Goal: Task Accomplishment & Management: Use online tool/utility

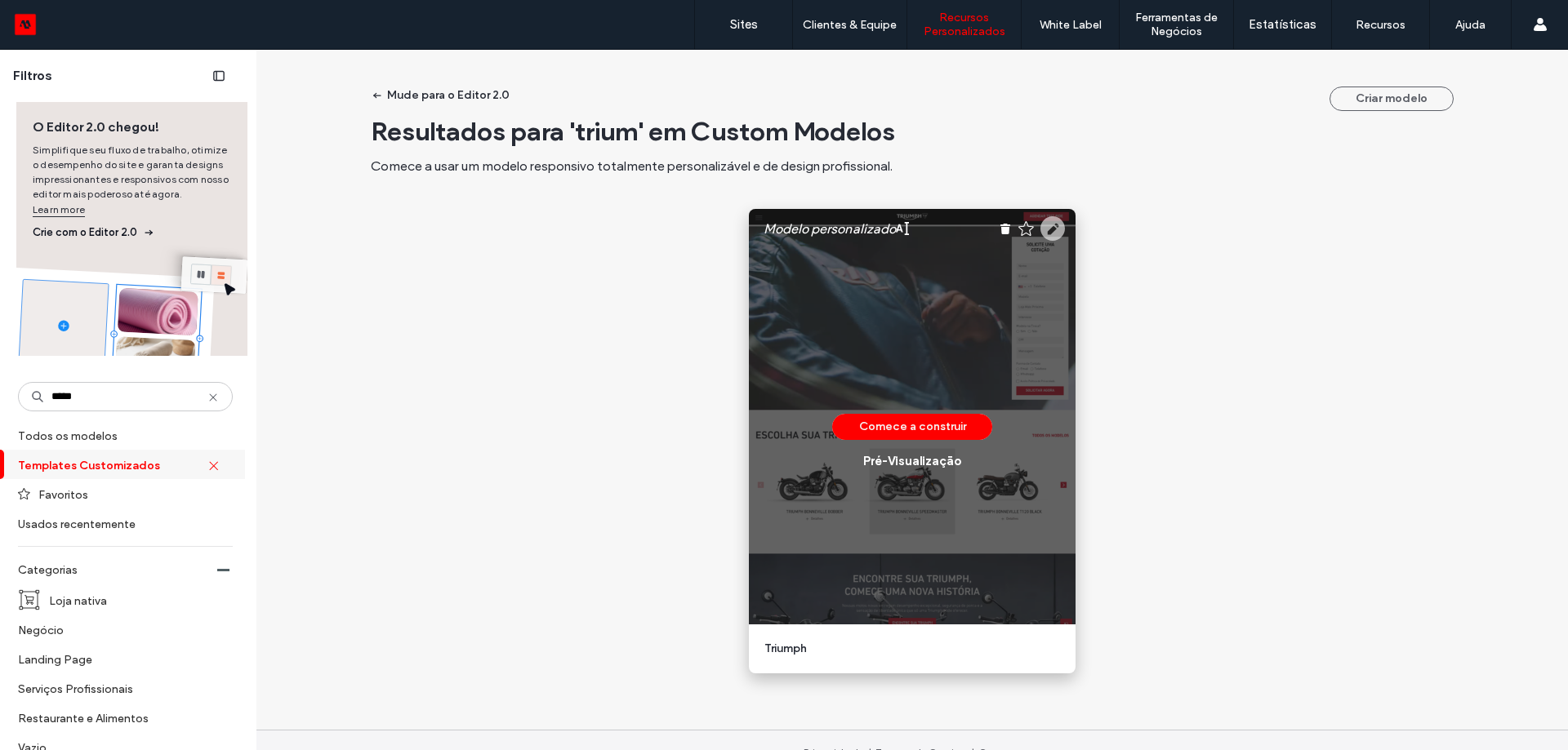
type input "*****"
click at [1050, 227] on use at bounding box center [1052, 228] width 25 height 25
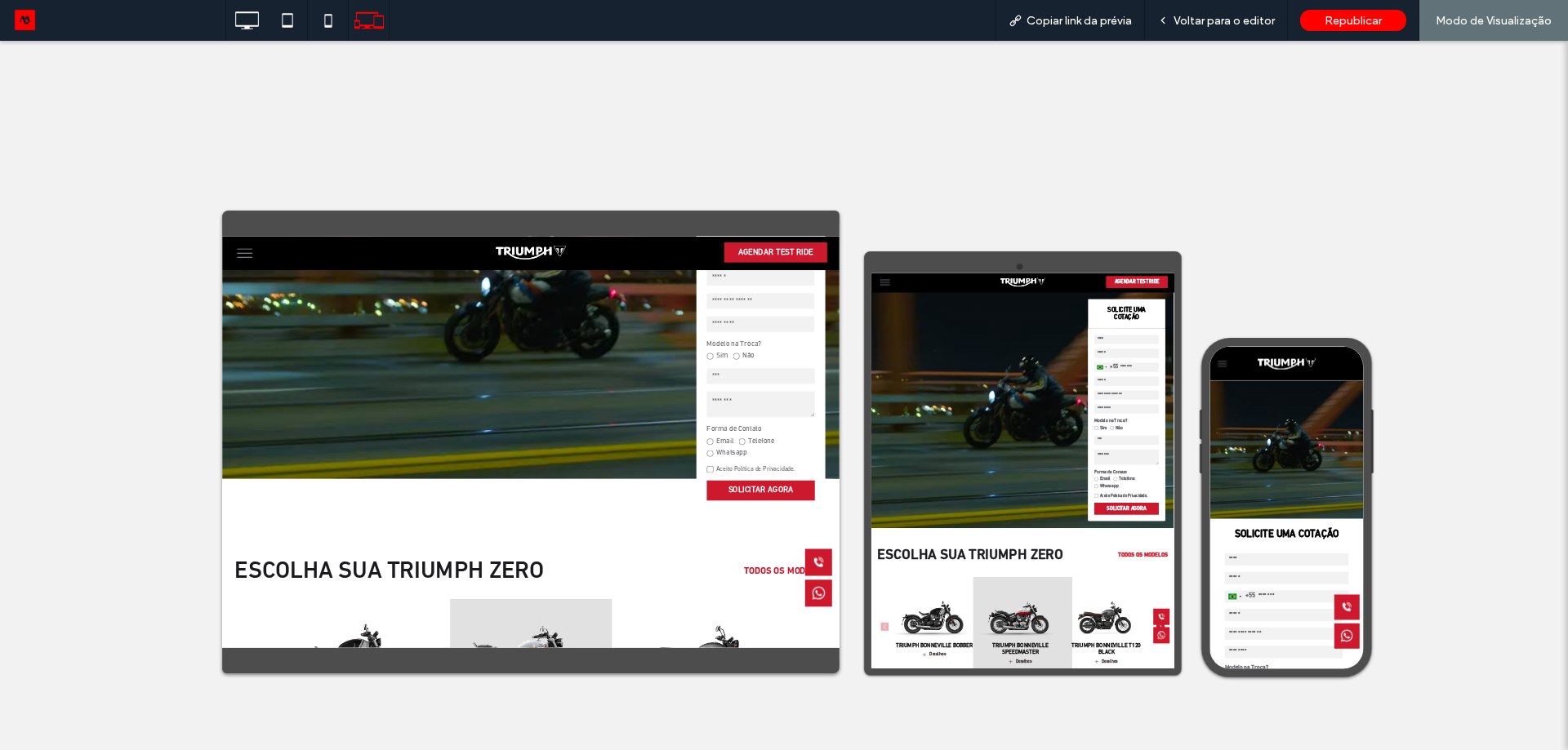
scroll to position [82, 0]
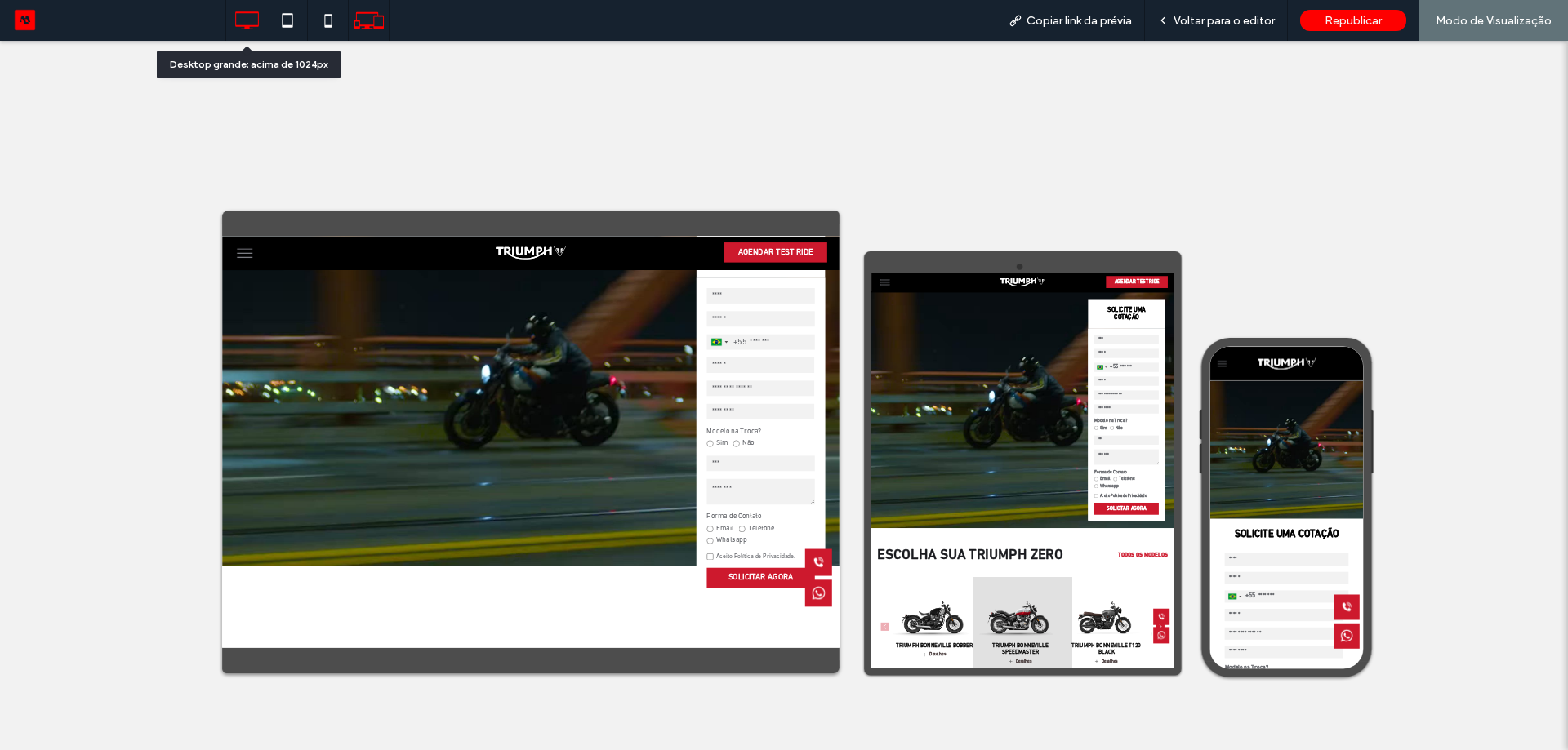
click at [231, 14] on icon at bounding box center [246, 20] width 32 height 32
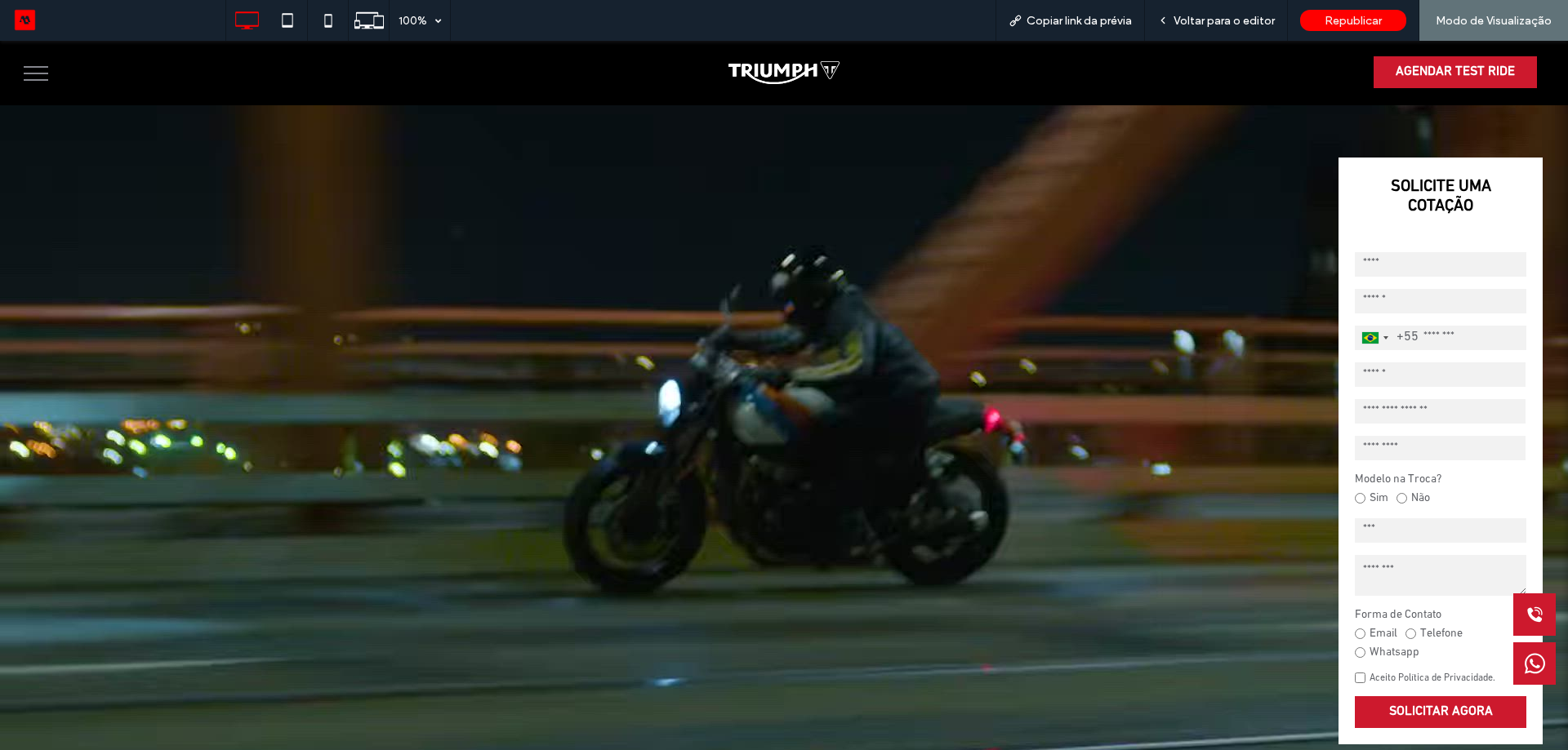
scroll to position [0, 0]
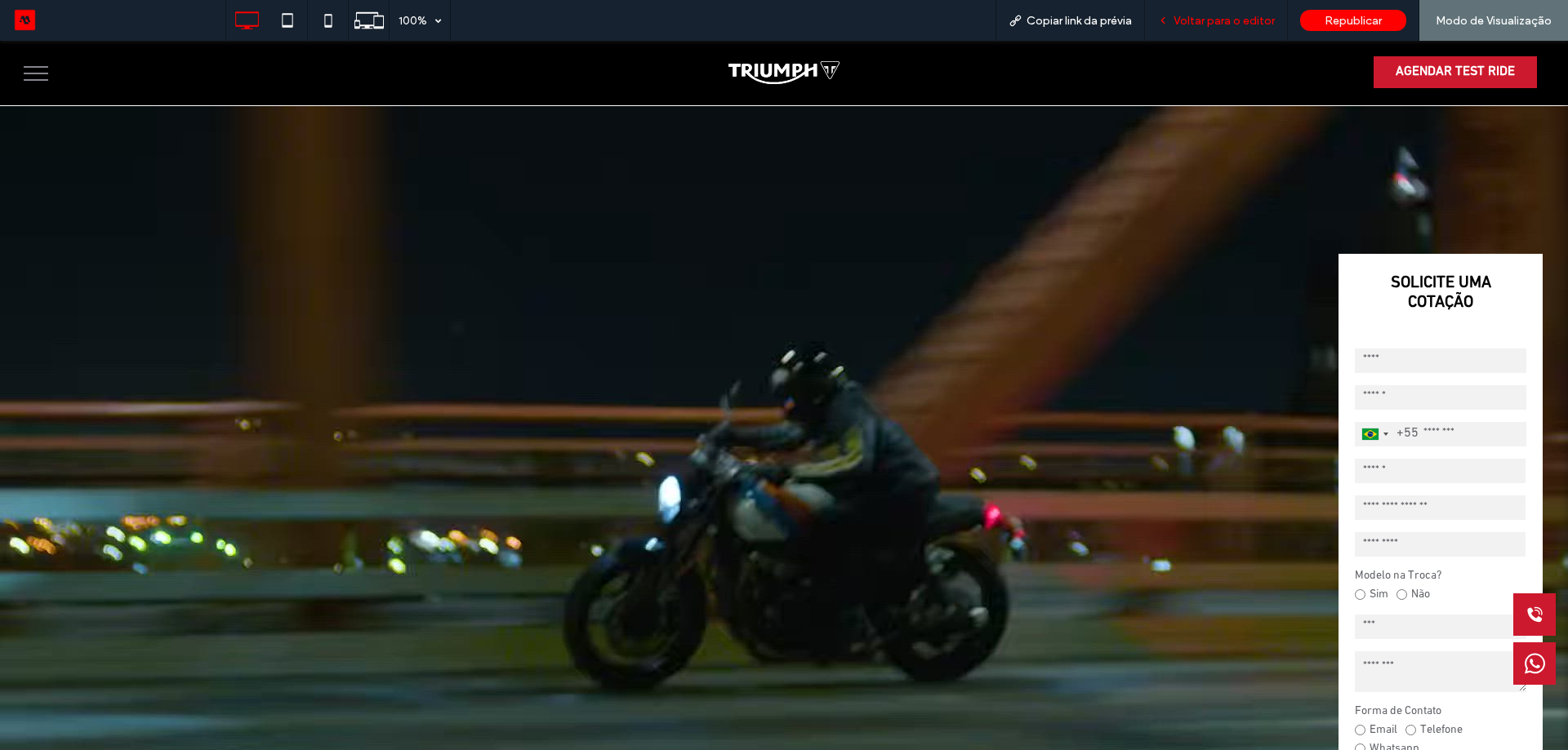
click at [1224, 18] on span "Voltar para o editor" at bounding box center [1224, 20] width 101 height 14
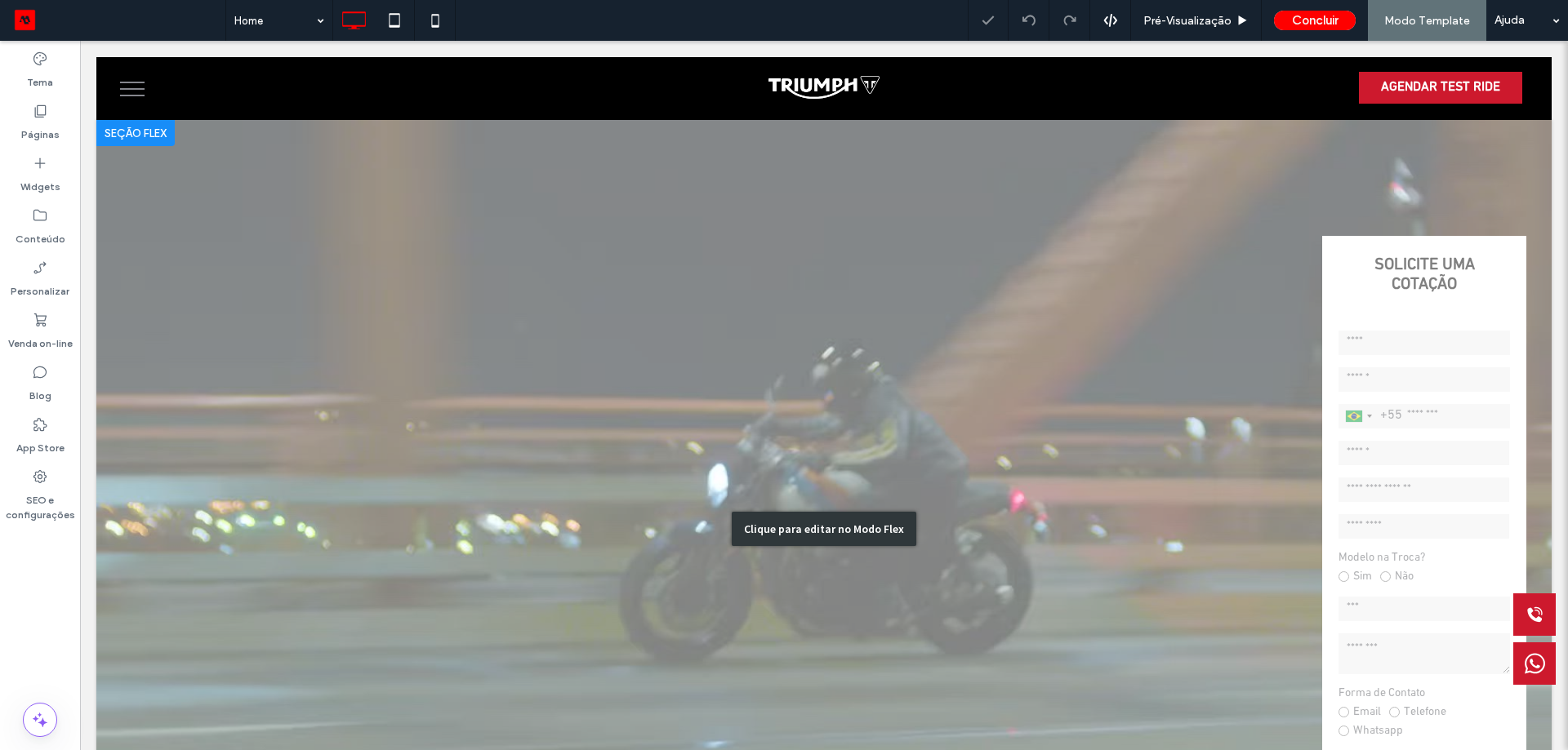
click at [1064, 158] on div "Clique para editar no Modo Flex" at bounding box center [824, 529] width 1455 height 818
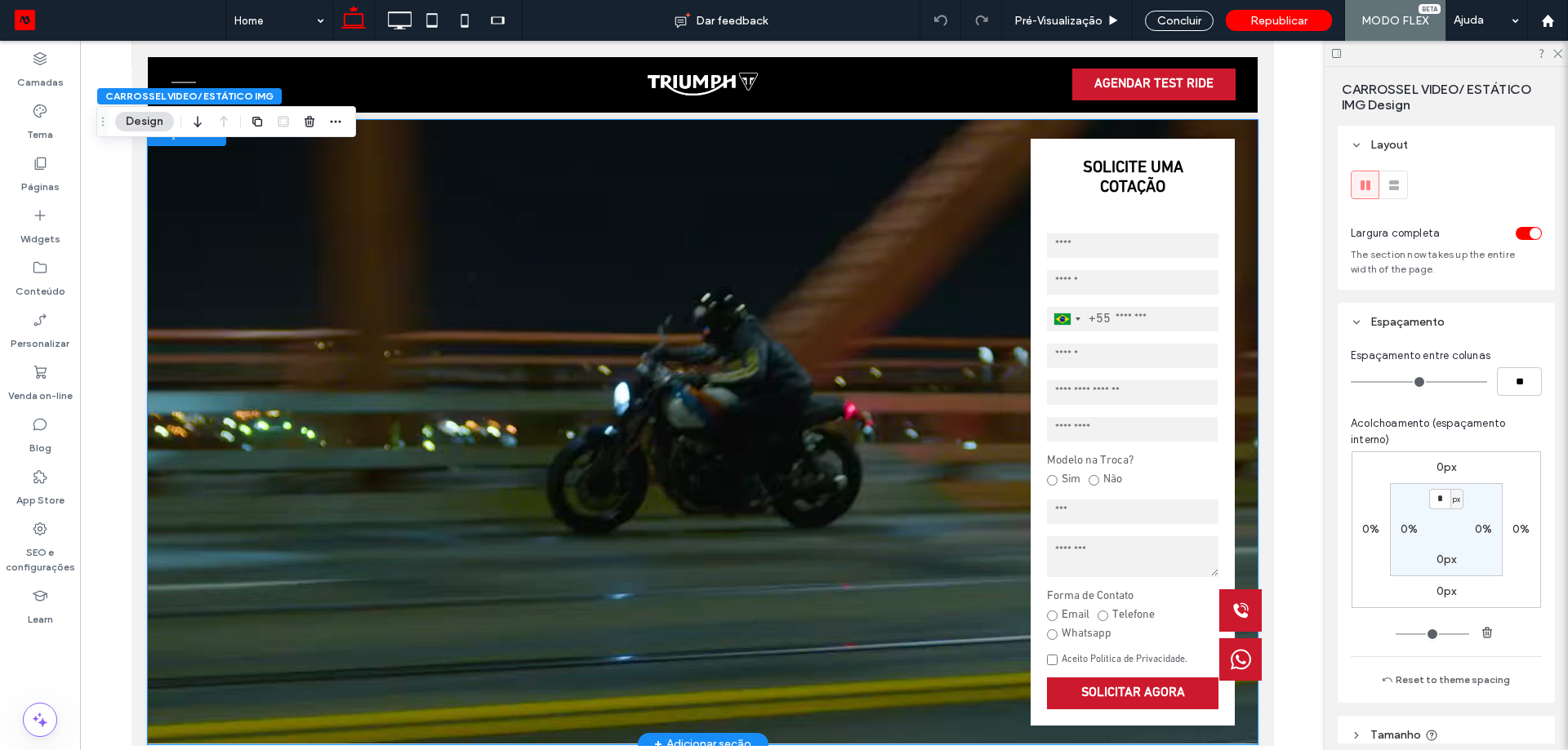
click at [780, 121] on video at bounding box center [701, 432] width 1109 height 624
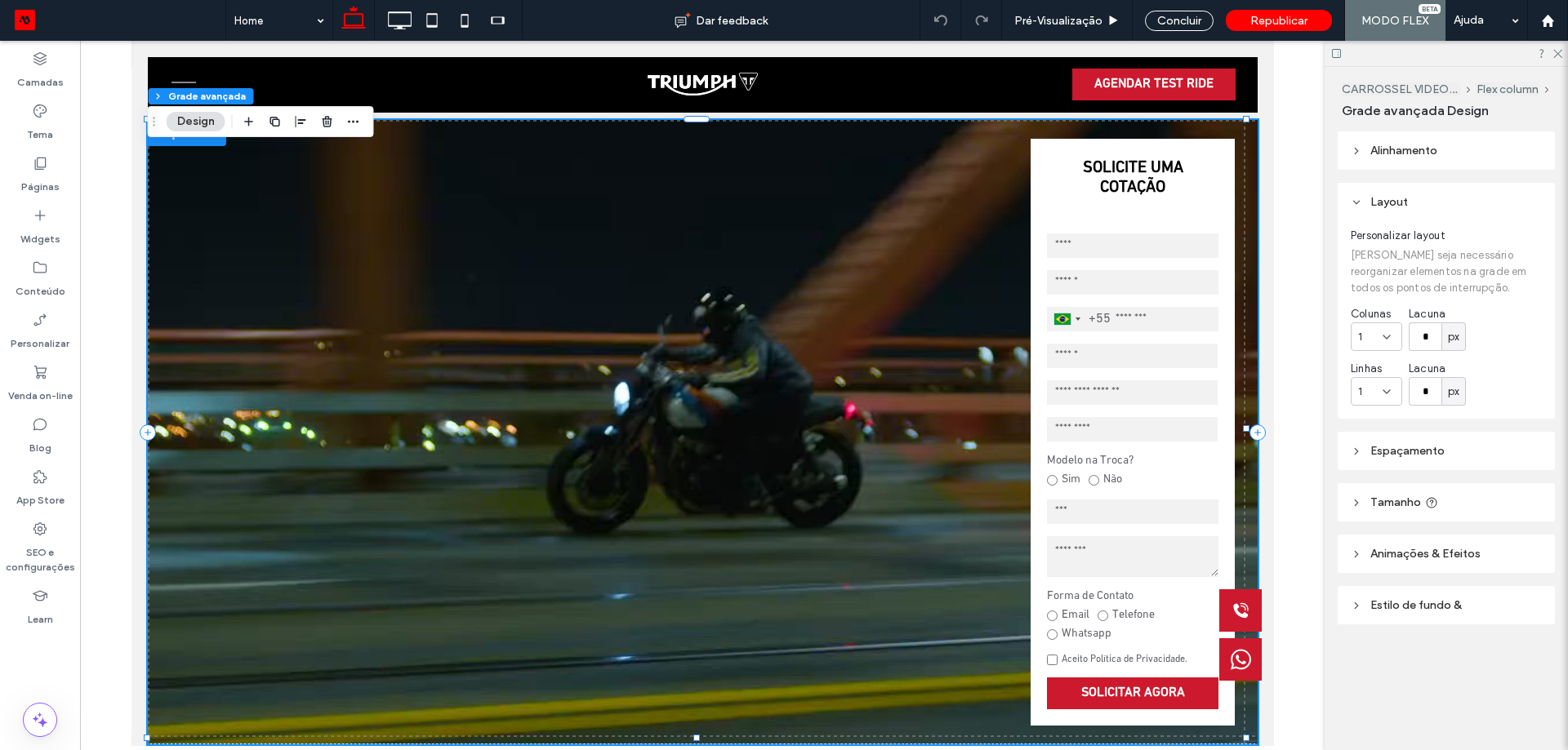
click at [1392, 153] on span "Alinhamento" at bounding box center [1403, 151] width 67 height 14
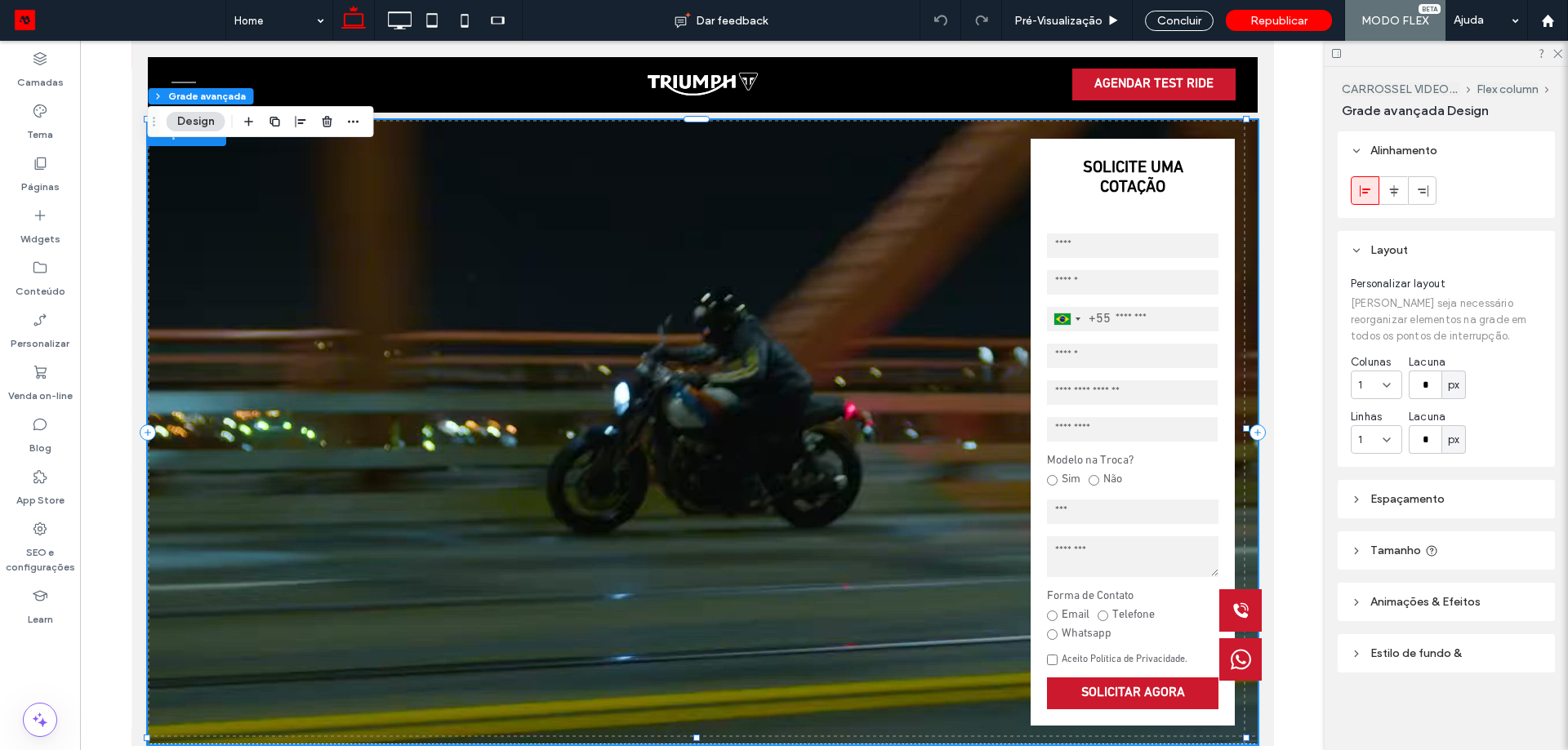
click at [1377, 245] on span "Layout" at bounding box center [1389, 250] width 38 height 14
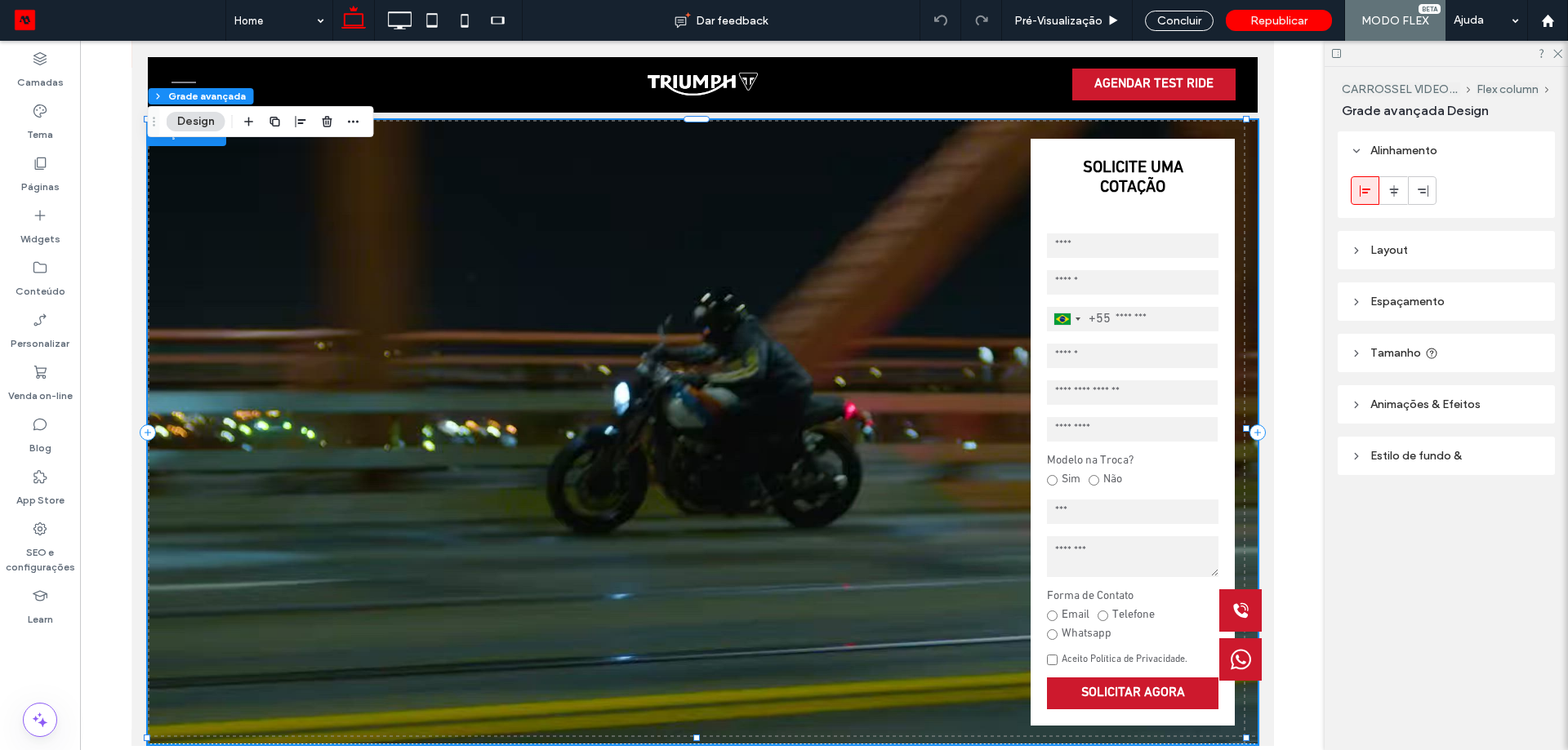
click at [1370, 338] on header "Tamanho" at bounding box center [1446, 353] width 217 height 38
click at [1529, 441] on span "px" at bounding box center [1529, 441] width 11 height 16
click at [1550, 399] on div "Largura *** % Altura *** px Mais opções de tamanho" at bounding box center [1446, 440] width 217 height 136
click at [1449, 256] on header "Layout" at bounding box center [1446, 250] width 217 height 38
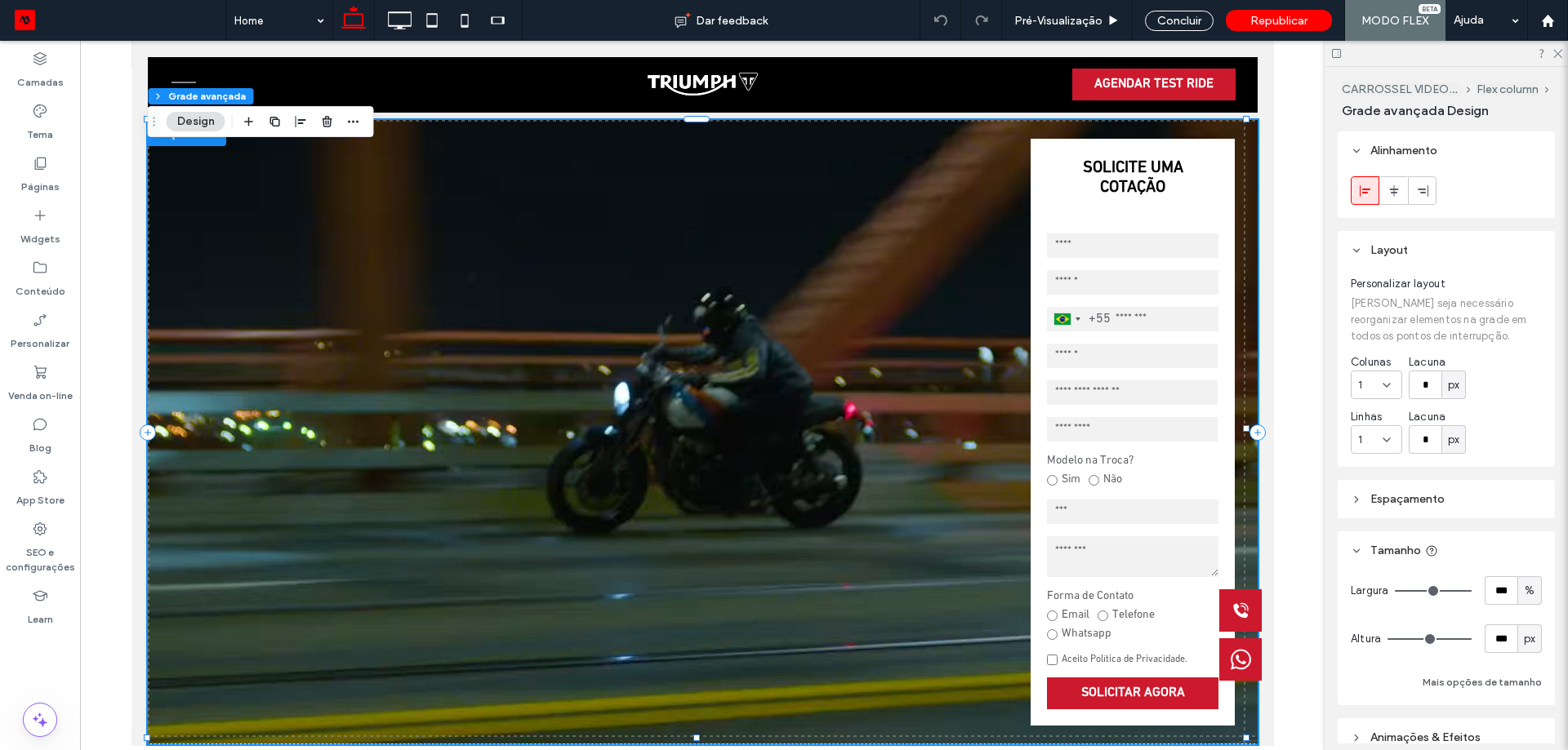
click at [1451, 253] on header "Layout" at bounding box center [1446, 250] width 217 height 38
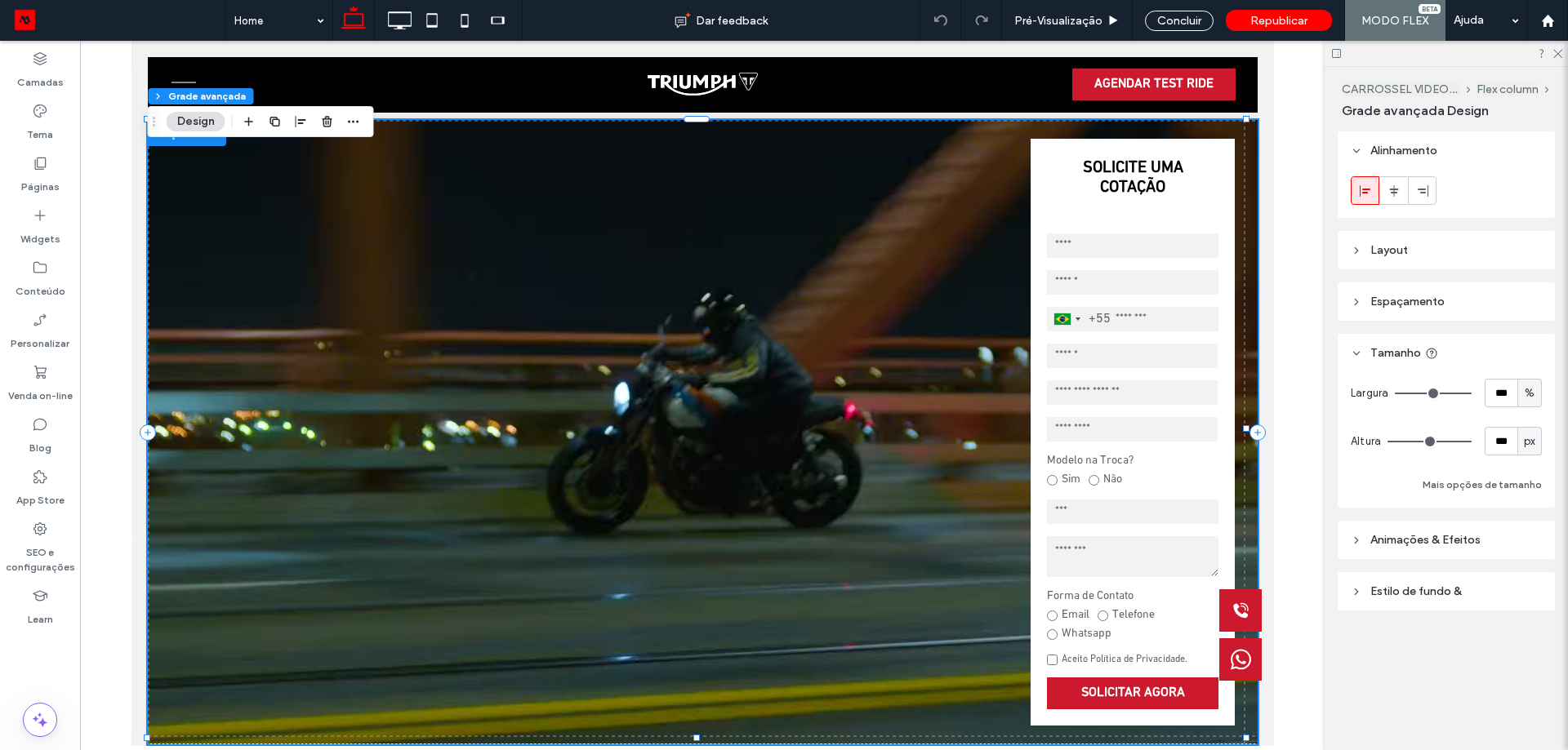
click at [1429, 298] on span "Espaçamento" at bounding box center [1407, 302] width 74 height 14
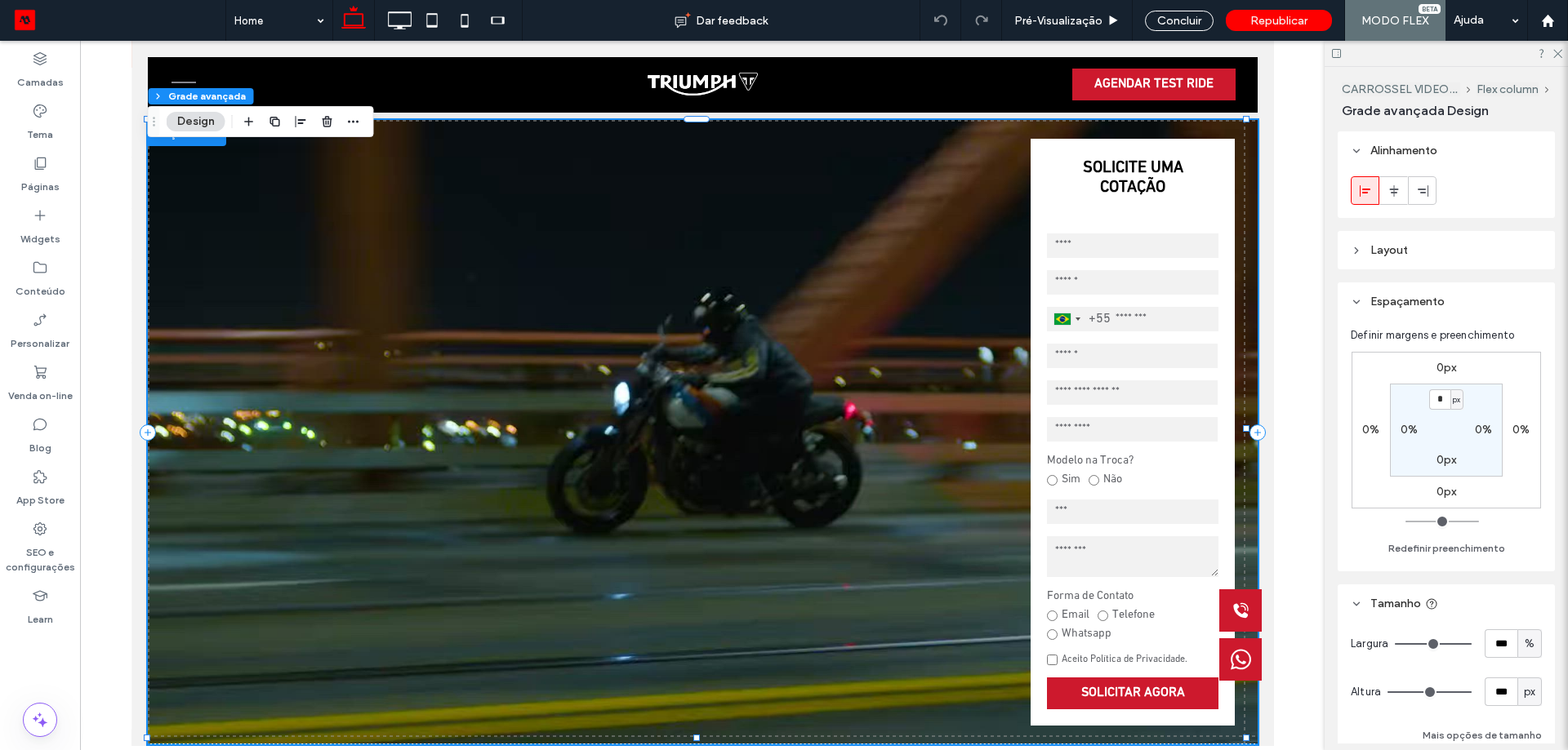
click at [1429, 298] on span "Espaçamento" at bounding box center [1407, 302] width 74 height 14
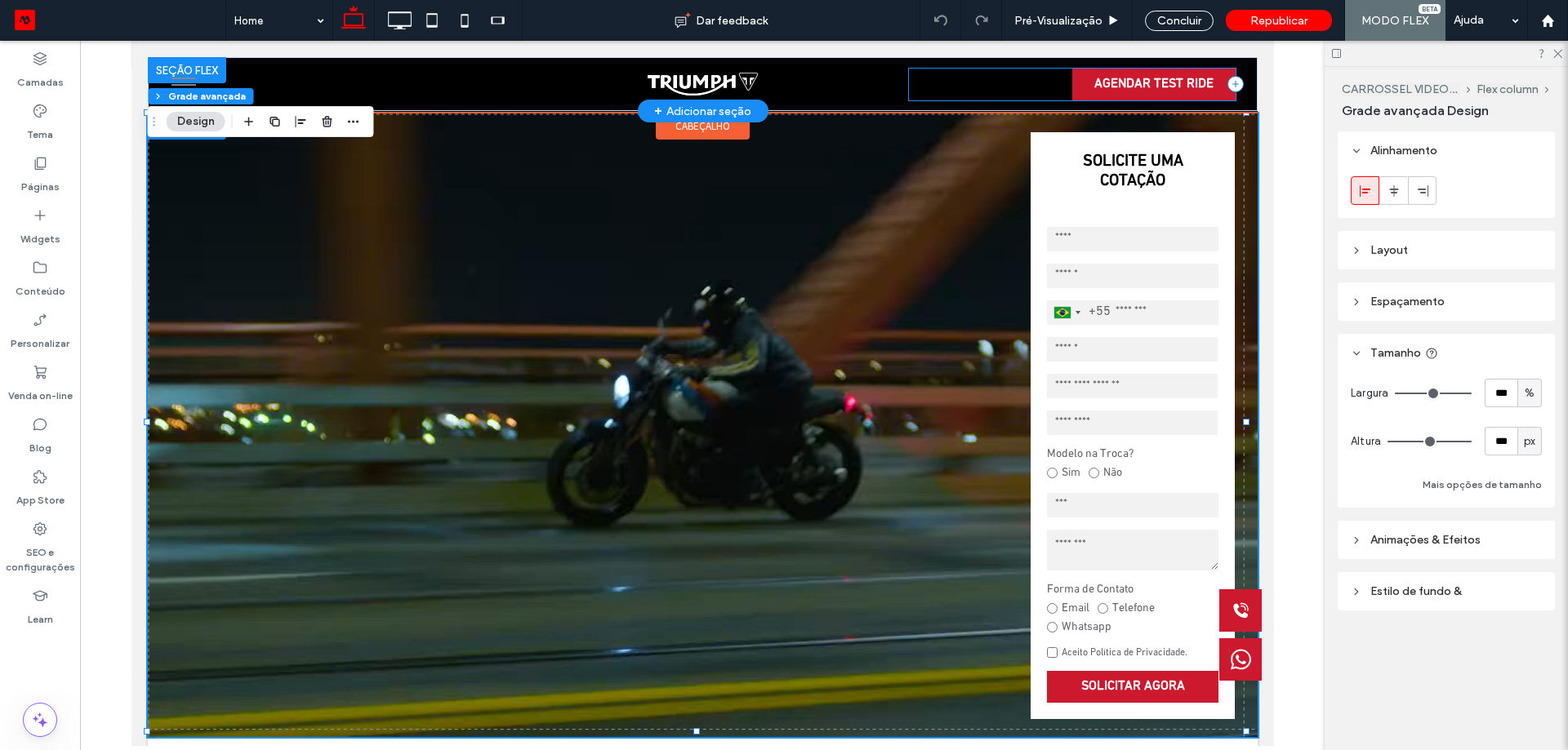
click at [918, 89] on div "AGENDAR TEST RIDE" at bounding box center [1071, 84] width 327 height 32
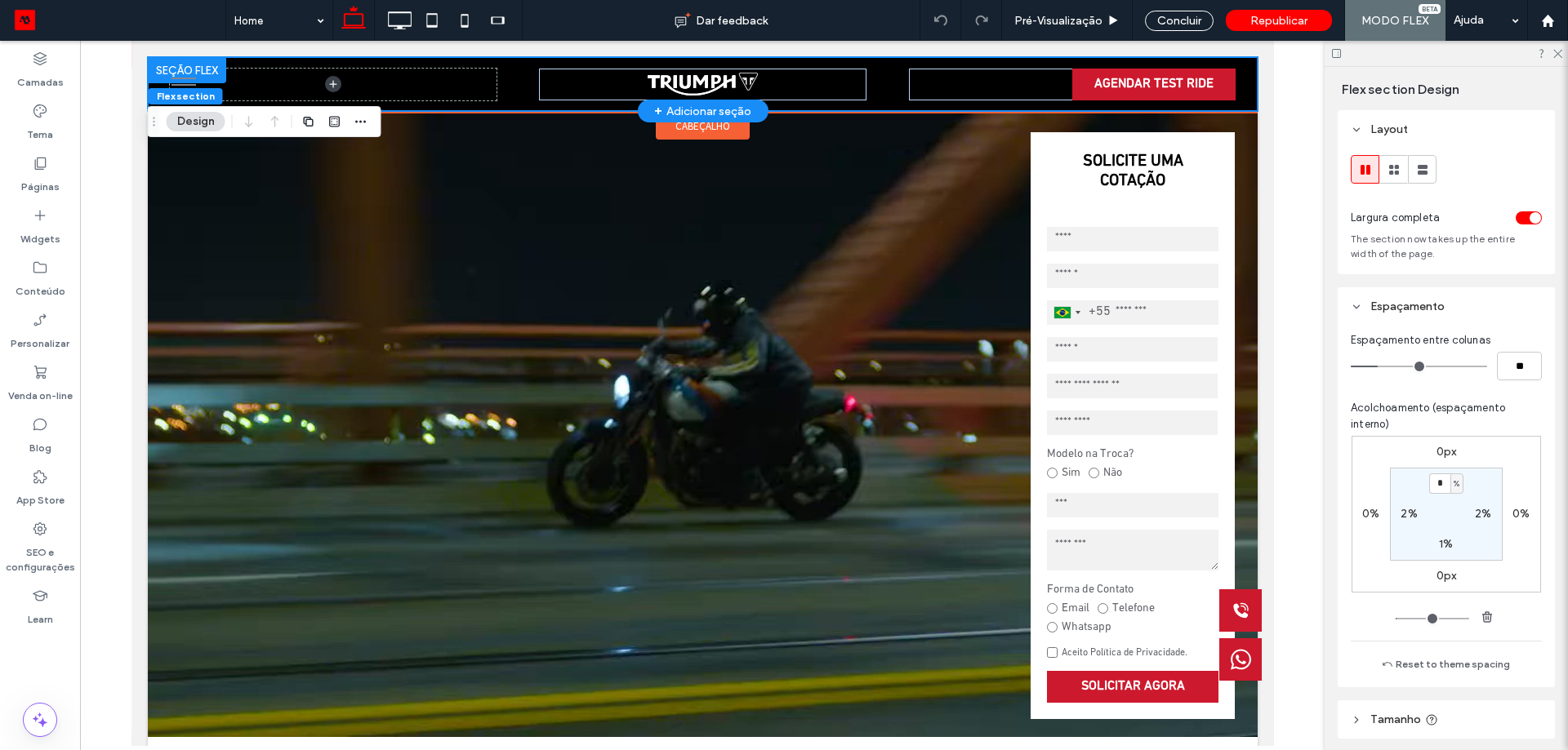
click at [889, 100] on div "AGENDAR TEST RIDE" at bounding box center [701, 84] width 1109 height 54
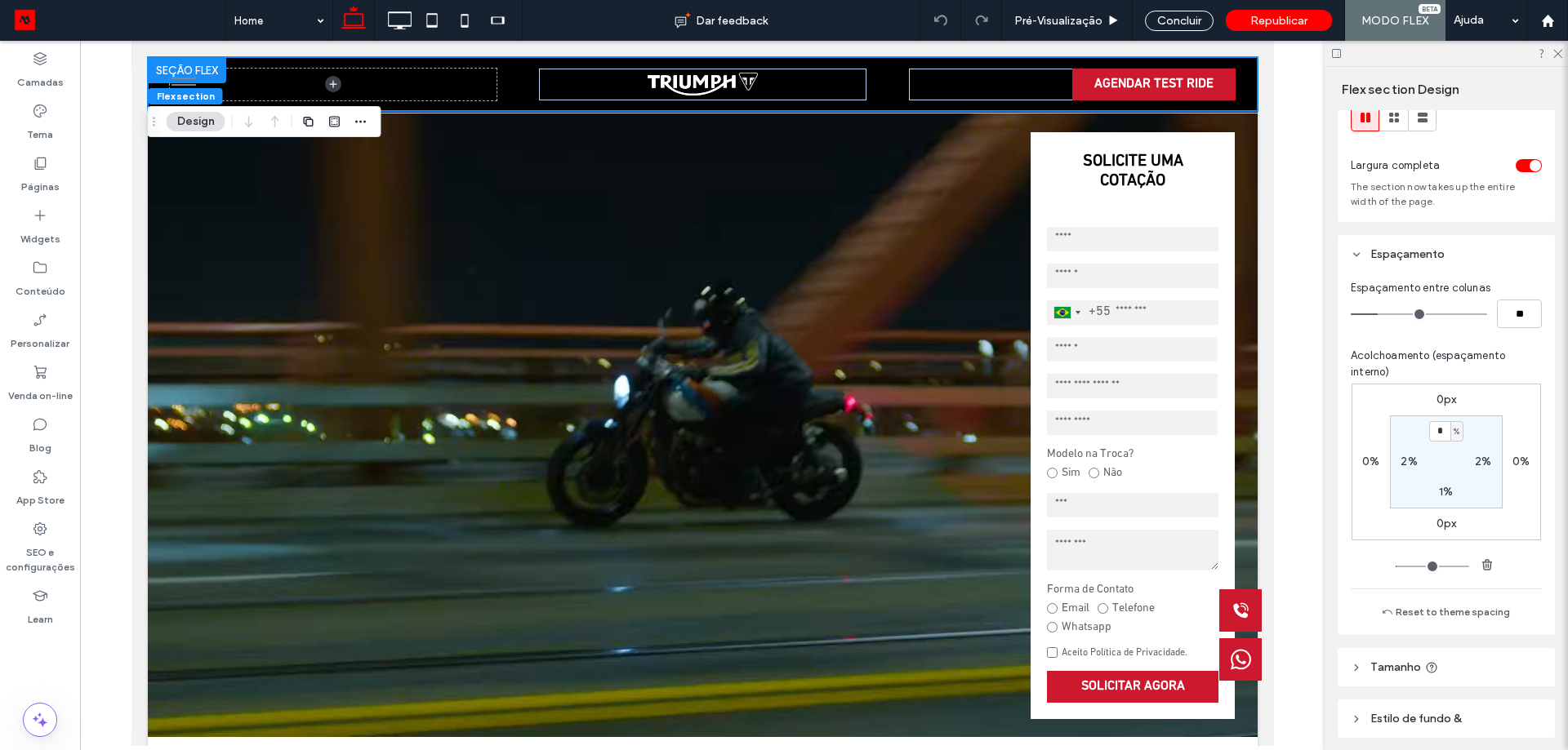
scroll to position [112, 0]
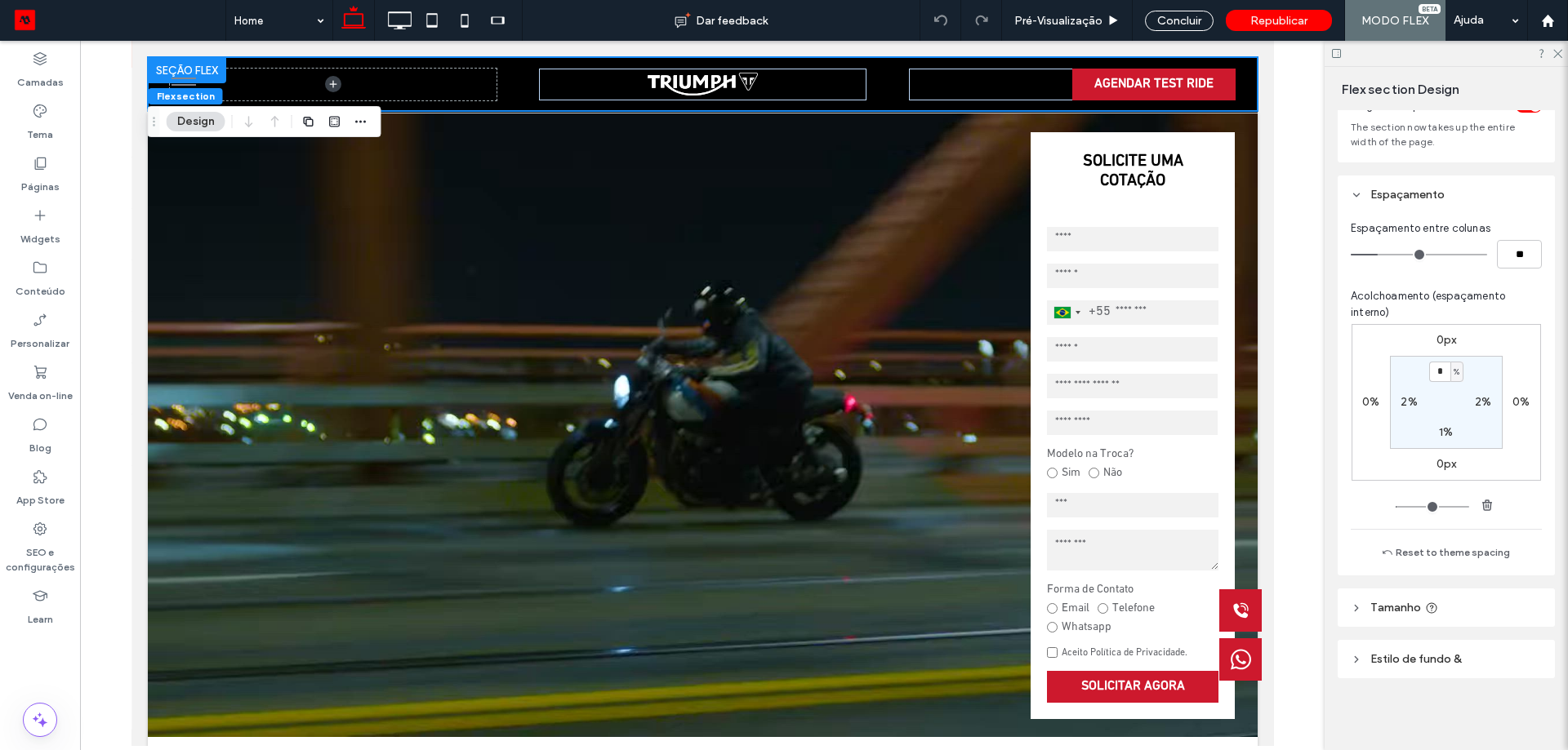
click at [1432, 600] on header "Tamanho" at bounding box center [1446, 607] width 217 height 38
type input "**"
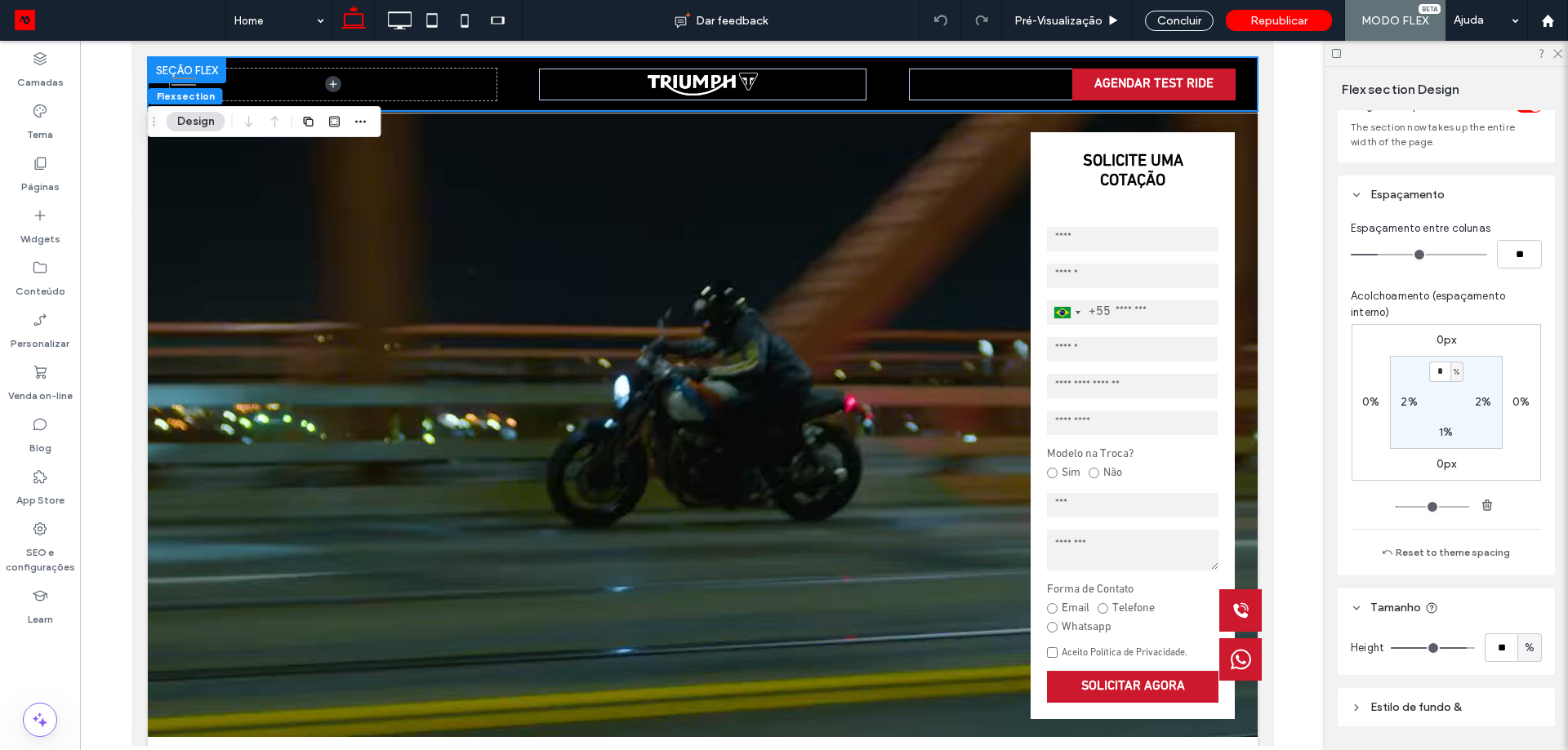
type input "***"
drag, startPoint x: 1450, startPoint y: 644, endPoint x: 1563, endPoint y: 617, distance: 116.2
type input "***"
click at [1474, 647] on input "range" at bounding box center [1432, 648] width 84 height 2
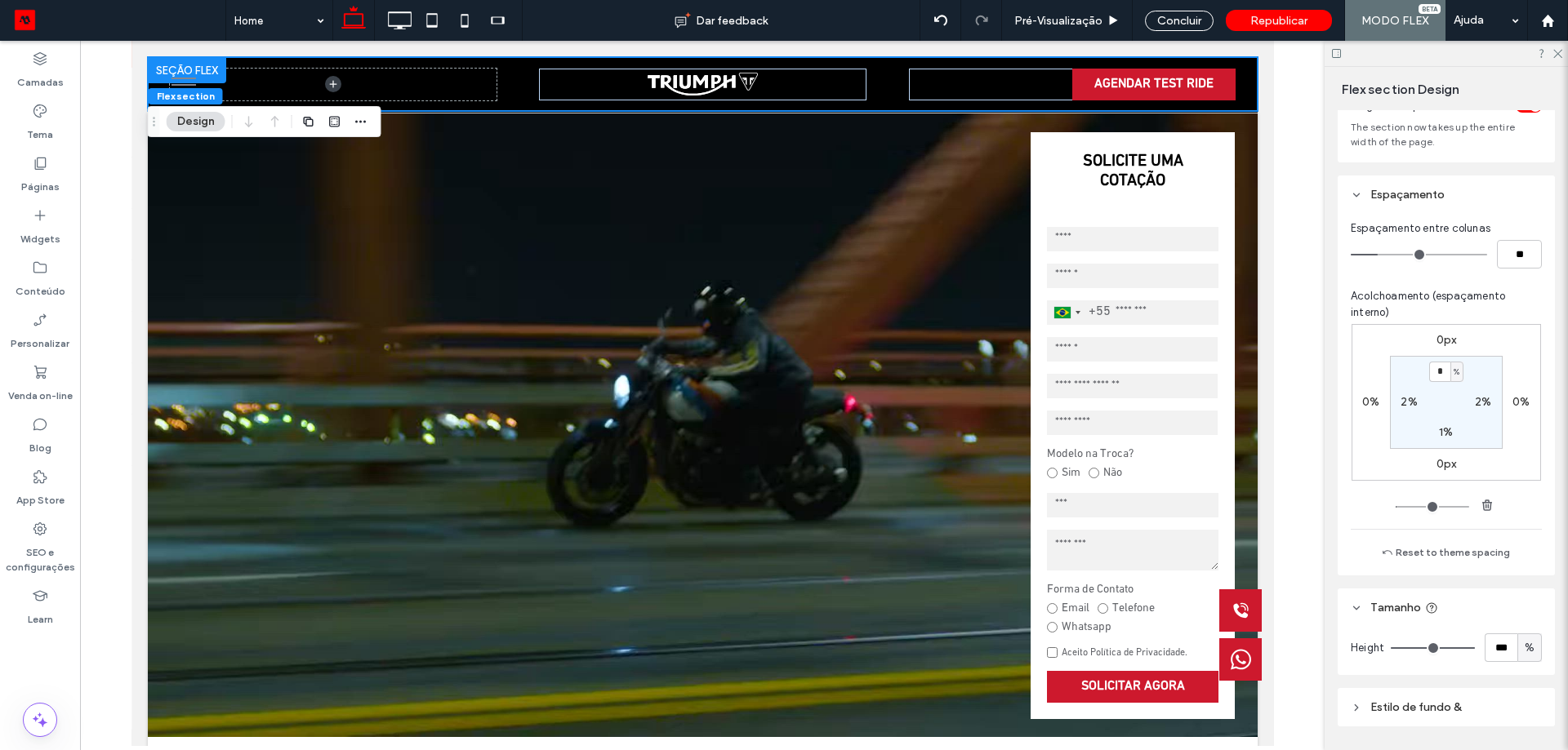
drag, startPoint x: 1533, startPoint y: 497, endPoint x: 1484, endPoint y: 433, distance: 80.6
click at [1532, 497] on div "Espaçamento entre colunas ** Acolchoamento (espaçamento interno) 0px 0% 0px 0% …" at bounding box center [1446, 395] width 217 height 361
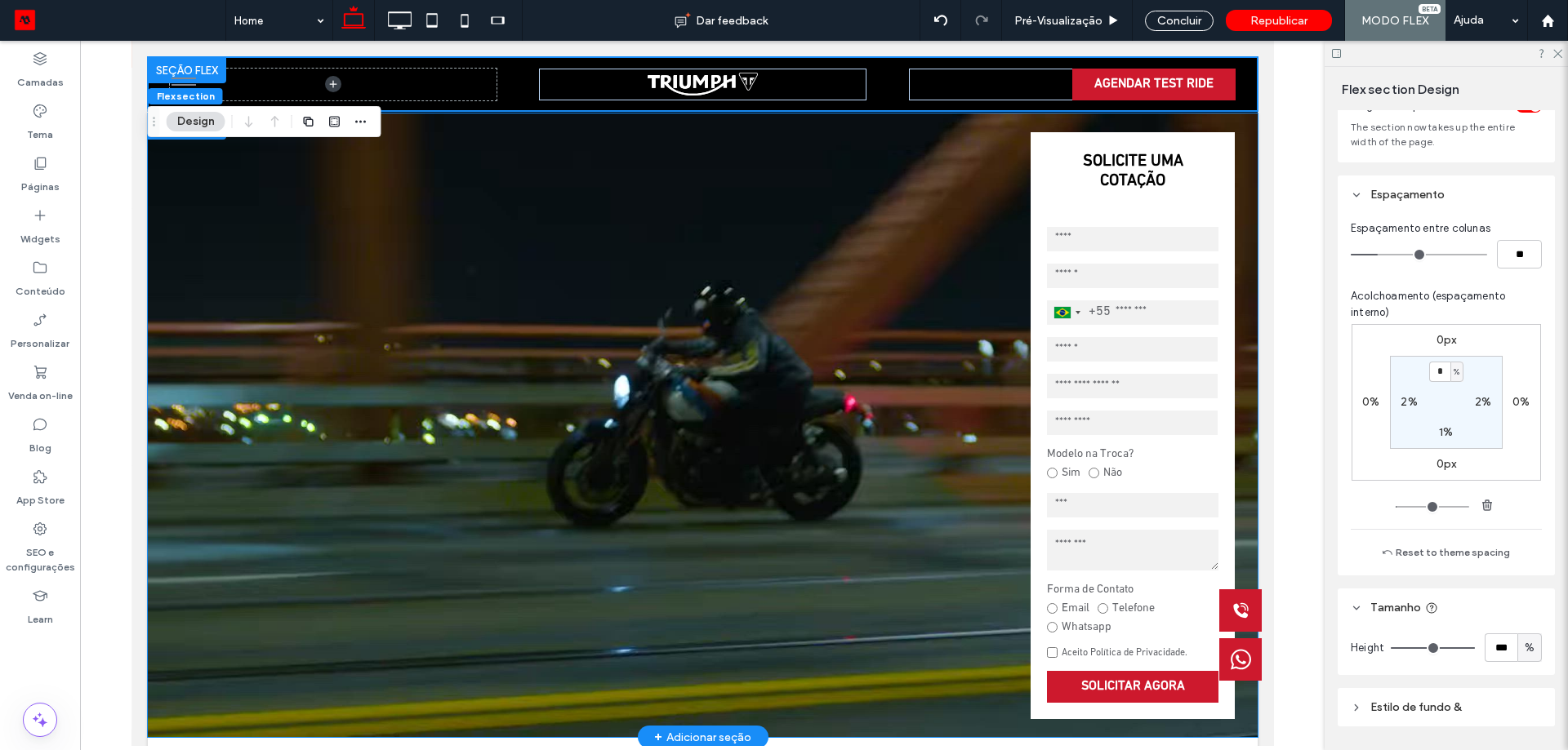
click at [901, 243] on video at bounding box center [701, 425] width 1109 height 624
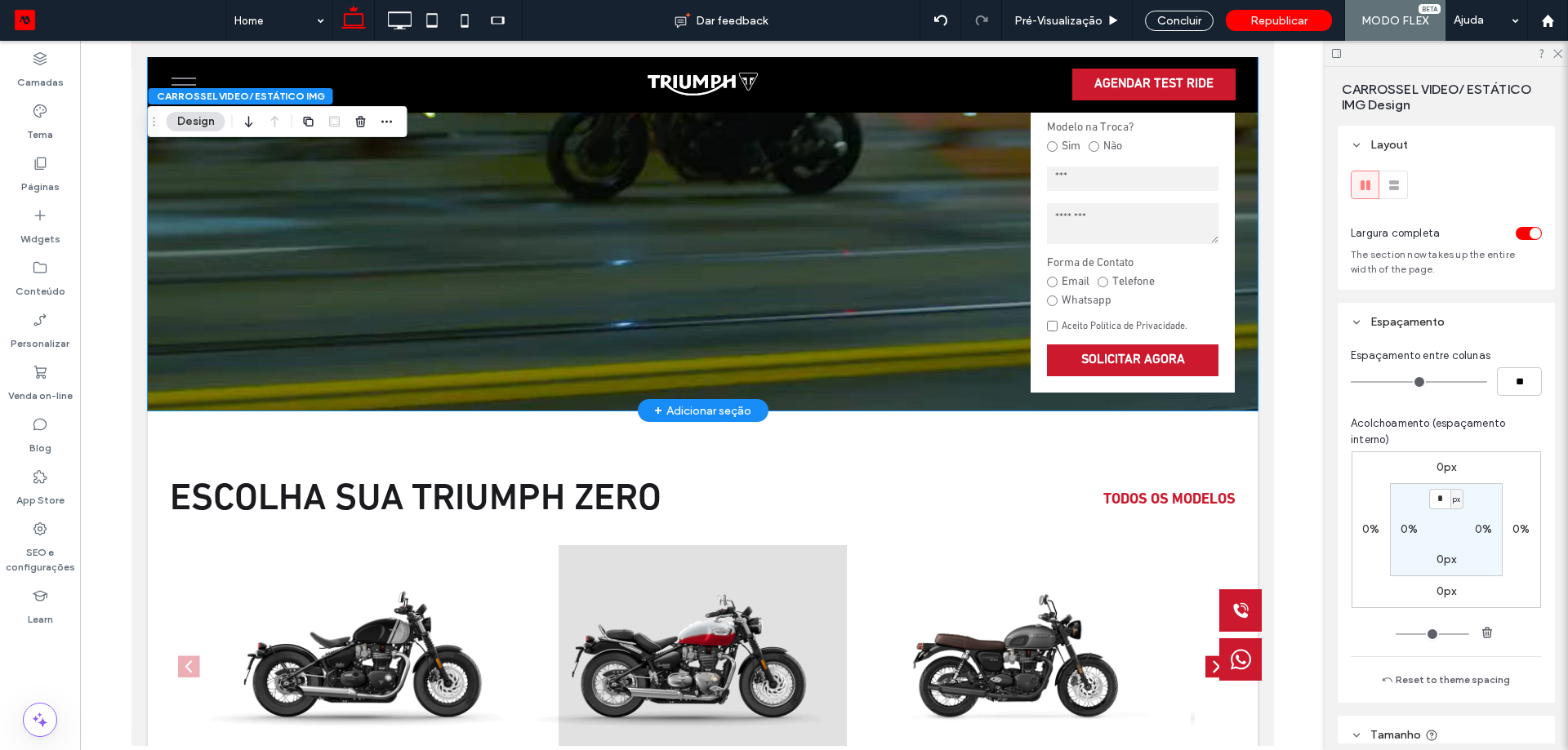
scroll to position [0, 0]
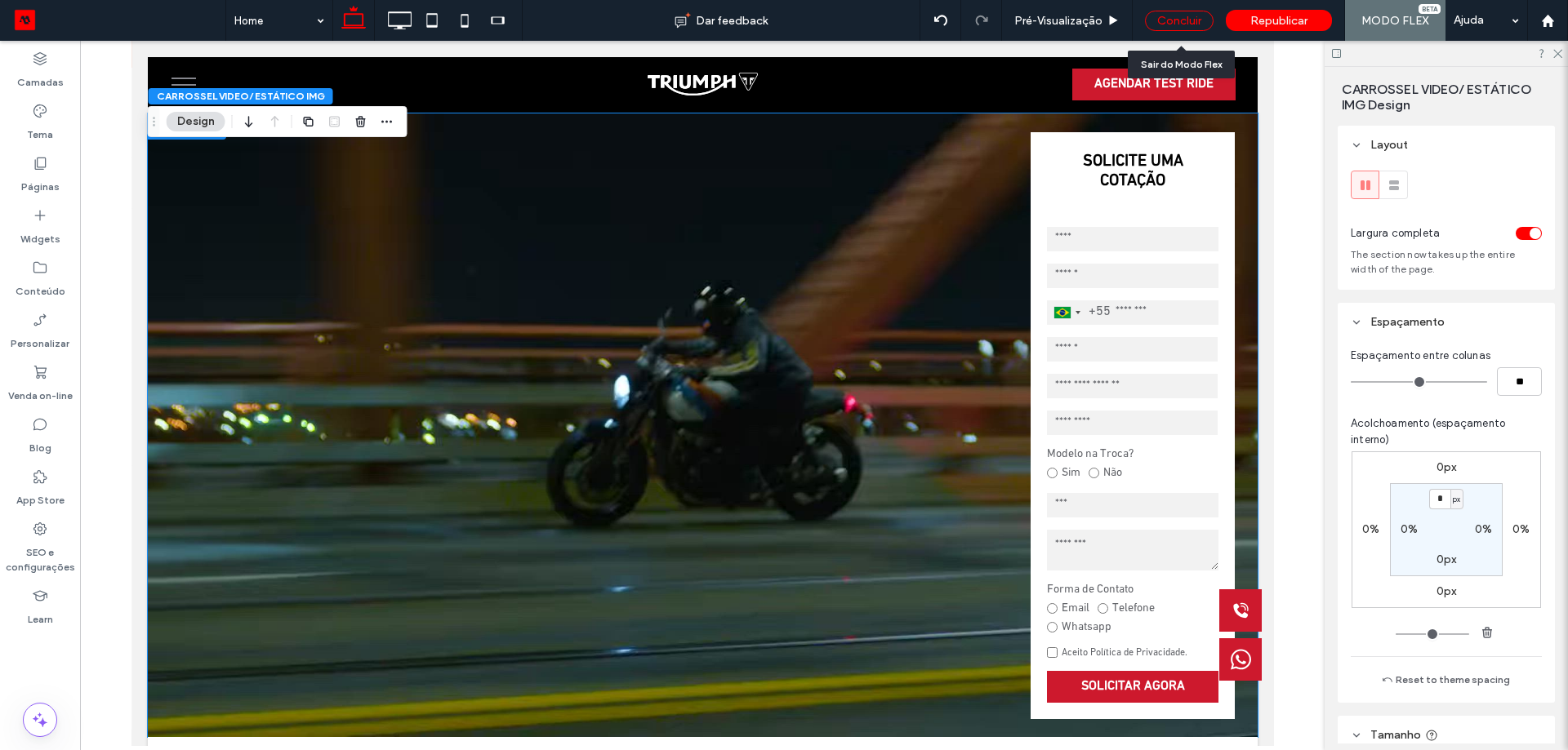
drag, startPoint x: 1187, startPoint y: 13, endPoint x: 1082, endPoint y: 38, distance: 107.9
click at [1187, 13] on div "Concluir" at bounding box center [1179, 20] width 68 height 20
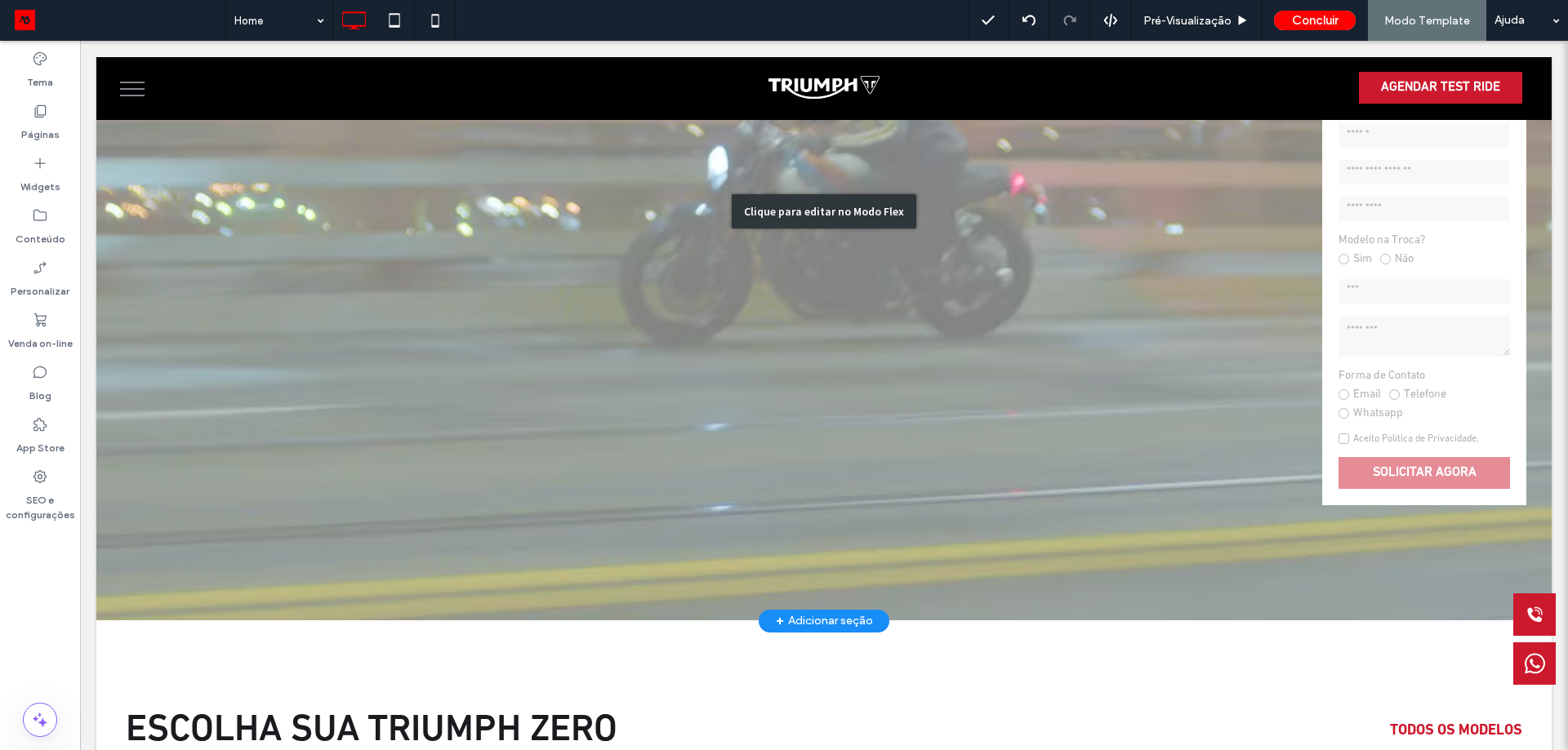
scroll to position [326, 0]
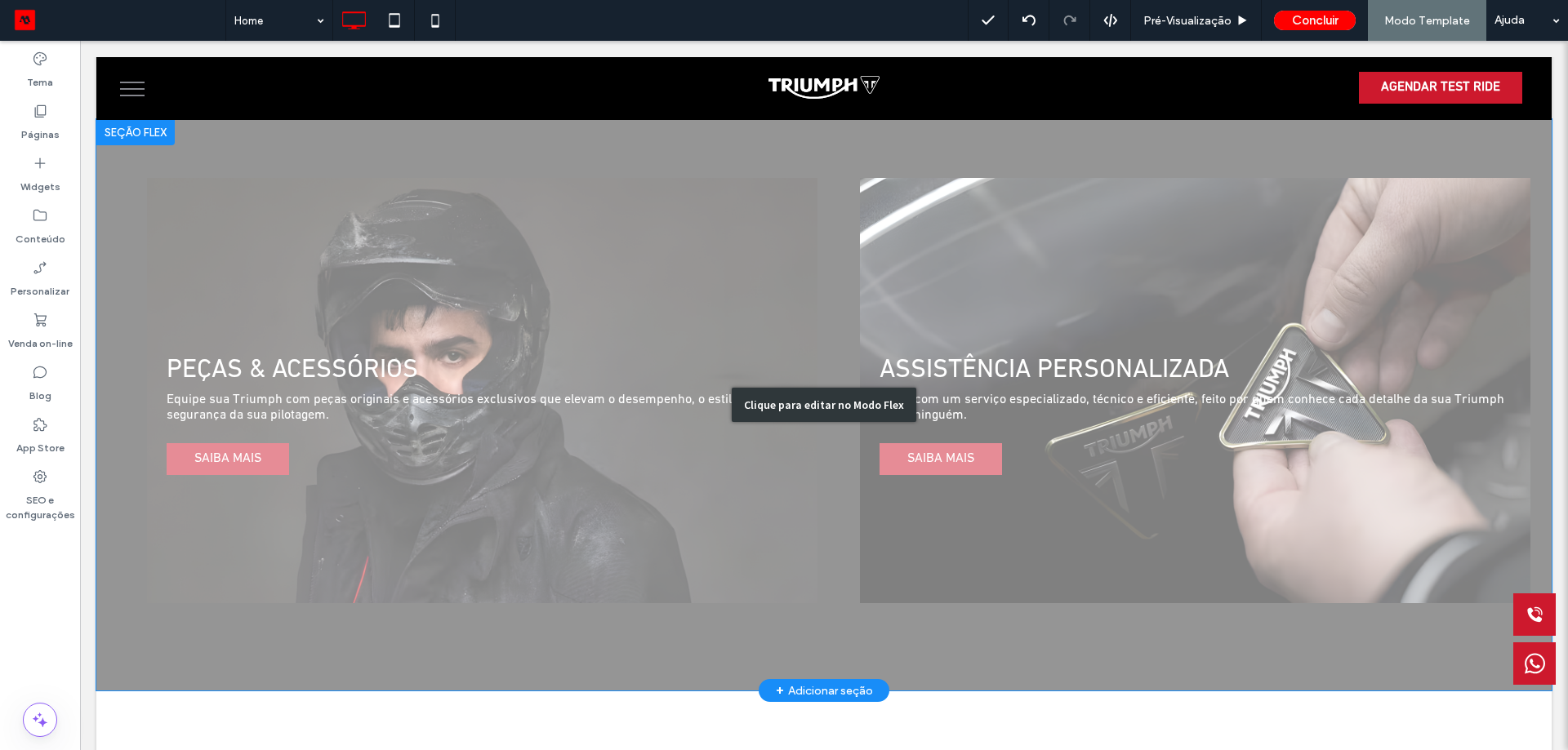
click at [1011, 530] on div "Clique para editar no Modo Flex" at bounding box center [824, 405] width 1455 height 571
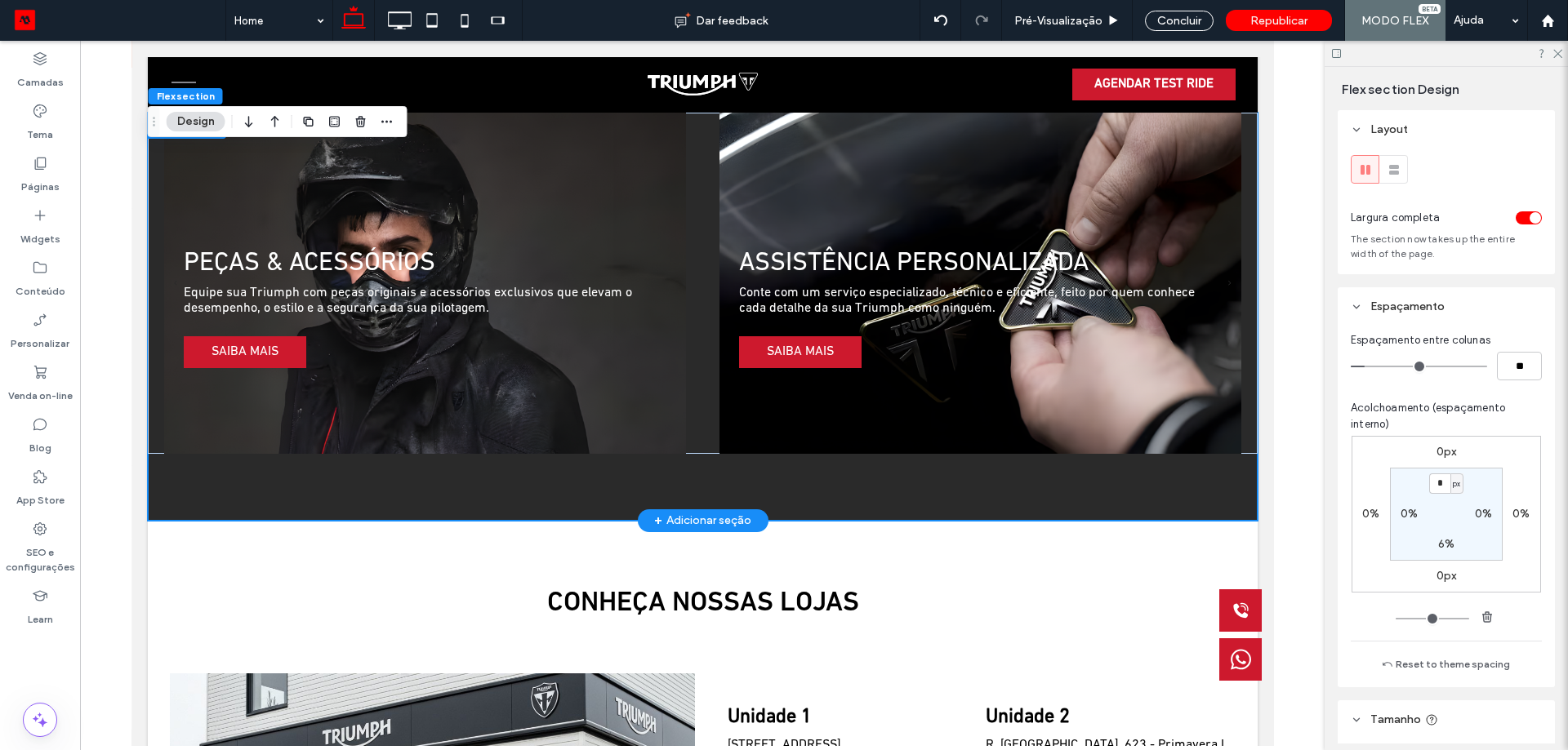
scroll to position [2217, 0]
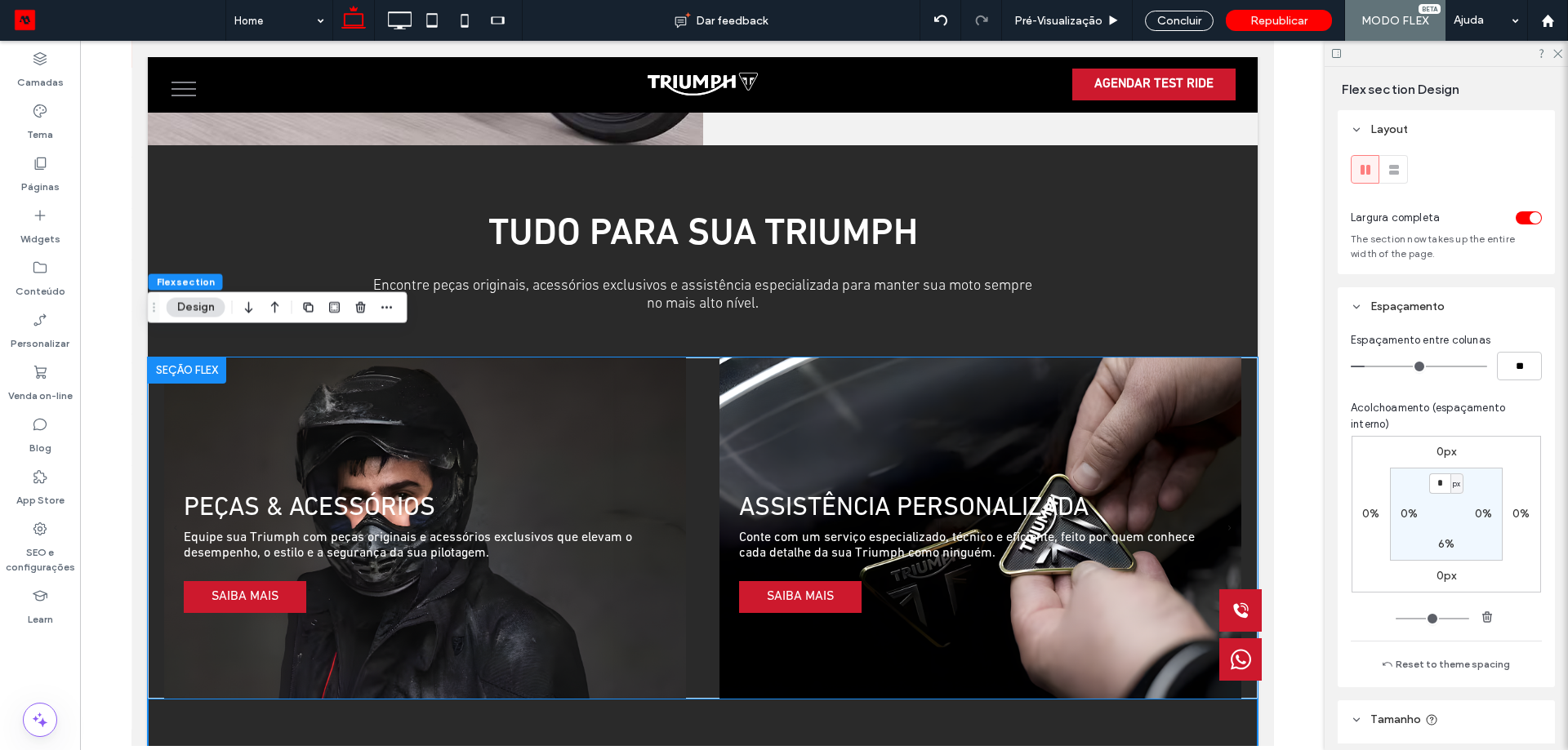
click at [1067, 607] on div "ASSISTÊNCIA PERSONALIZADA Conte com um serviço especializado, técnico e eficien…" at bounding box center [980, 538] width 522 height 263
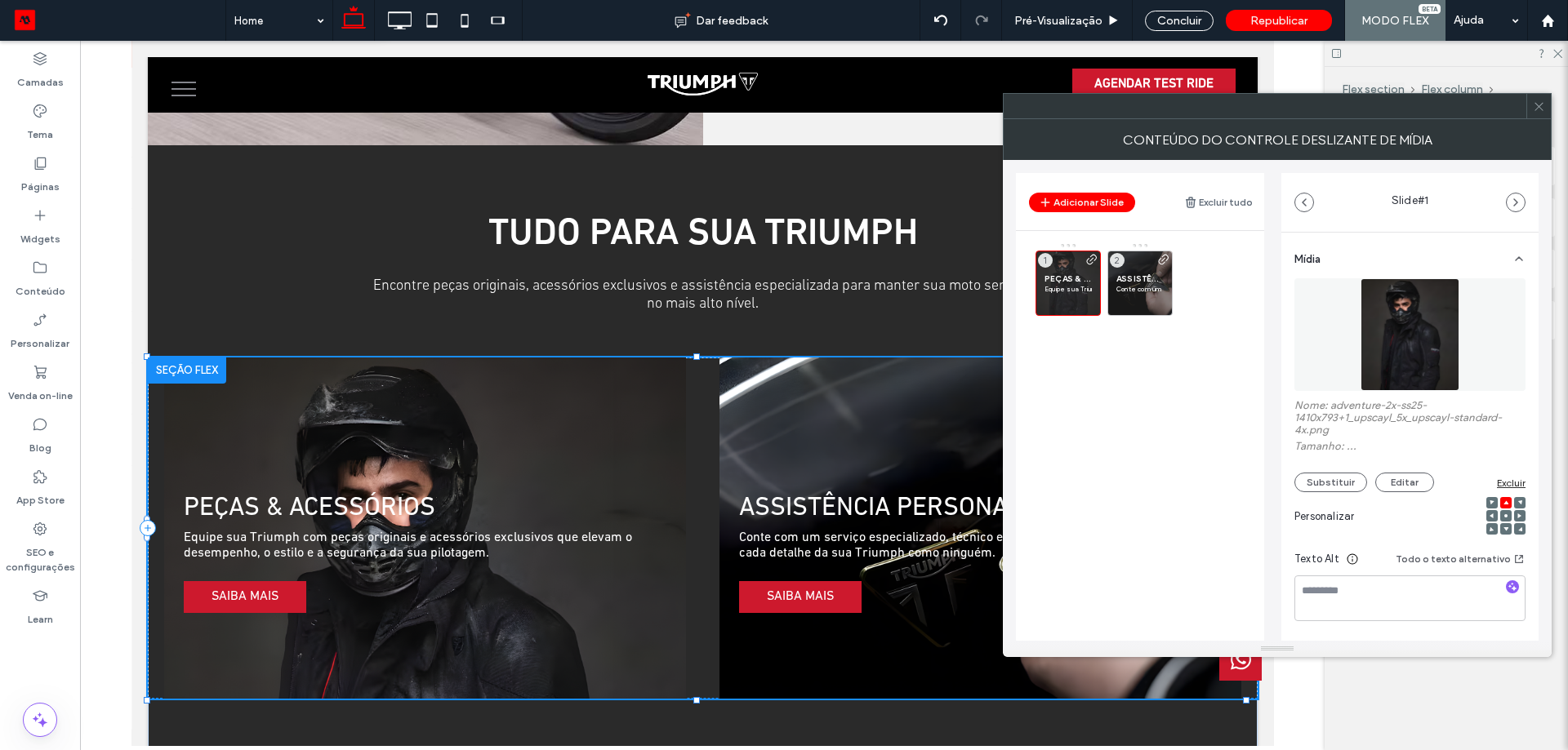
click at [1068, 607] on main "PEÇAS & ACESSÓRIOS Equipe sua Triumph com peças originais e acessórios exclusiv…" at bounding box center [1139, 470] width 248 height 479
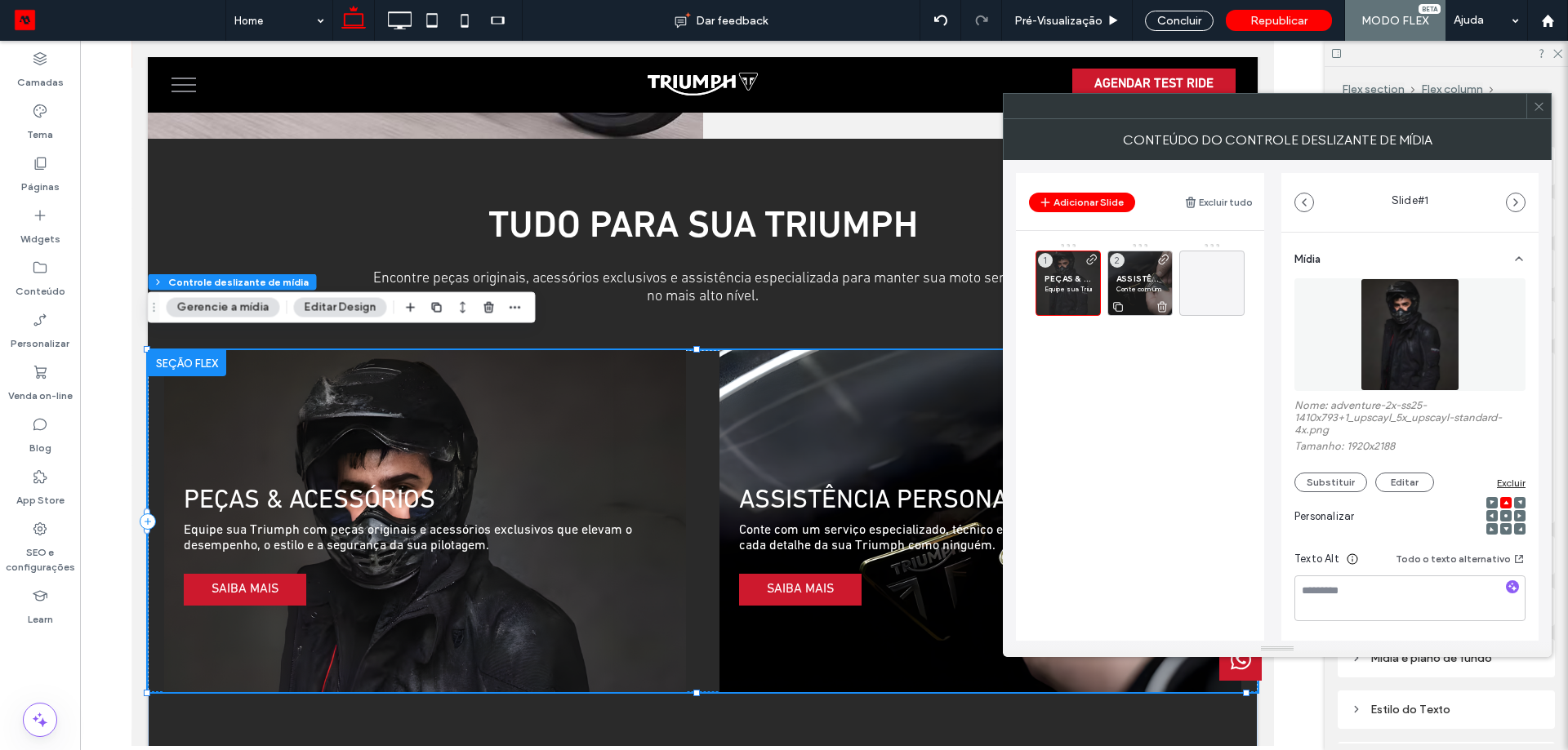
click at [1136, 291] on p "Conte com um serviço especializado, técnico e eficiente, feito por quem conhece…" at bounding box center [1140, 288] width 48 height 9
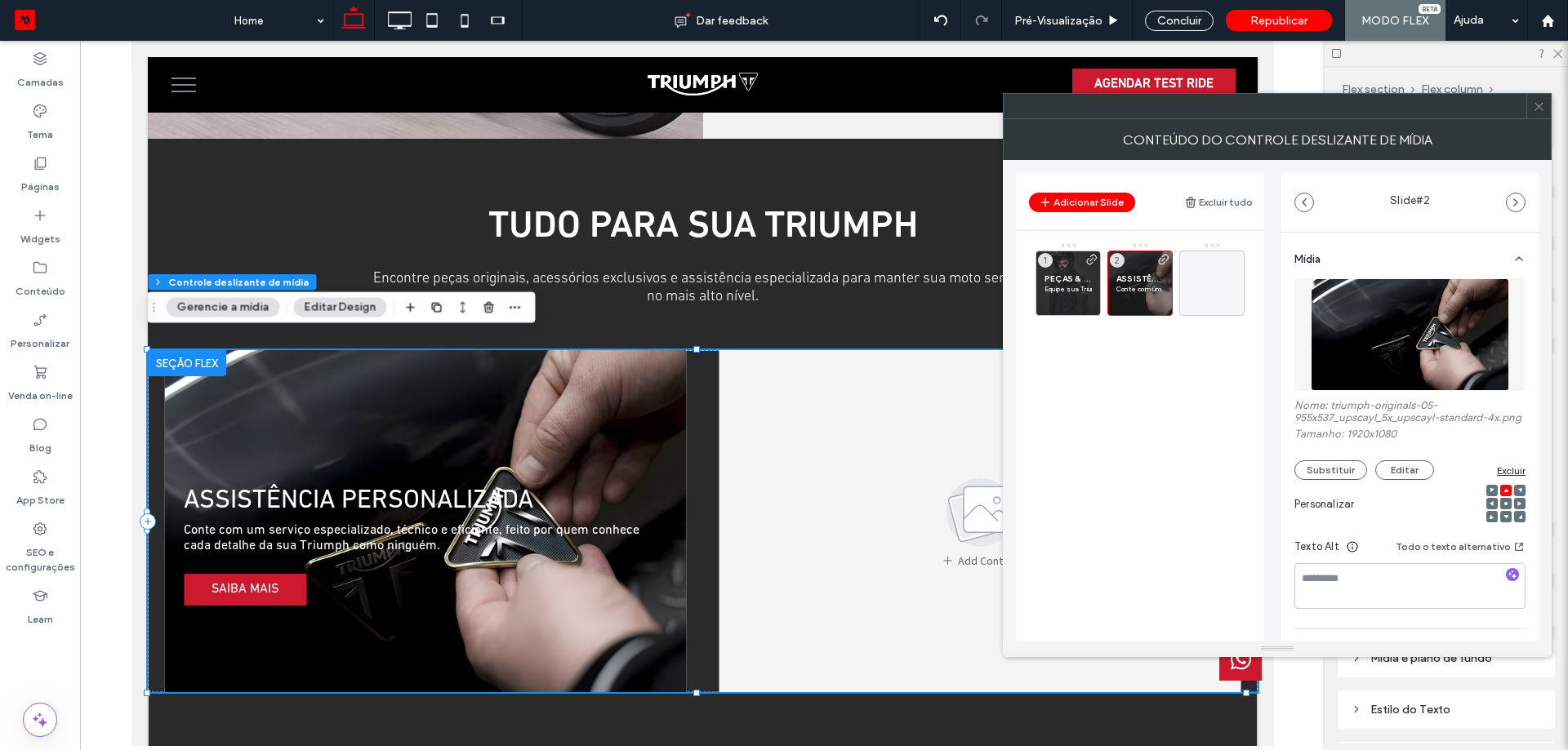
click at [1399, 340] on img at bounding box center [1410, 335] width 200 height 112
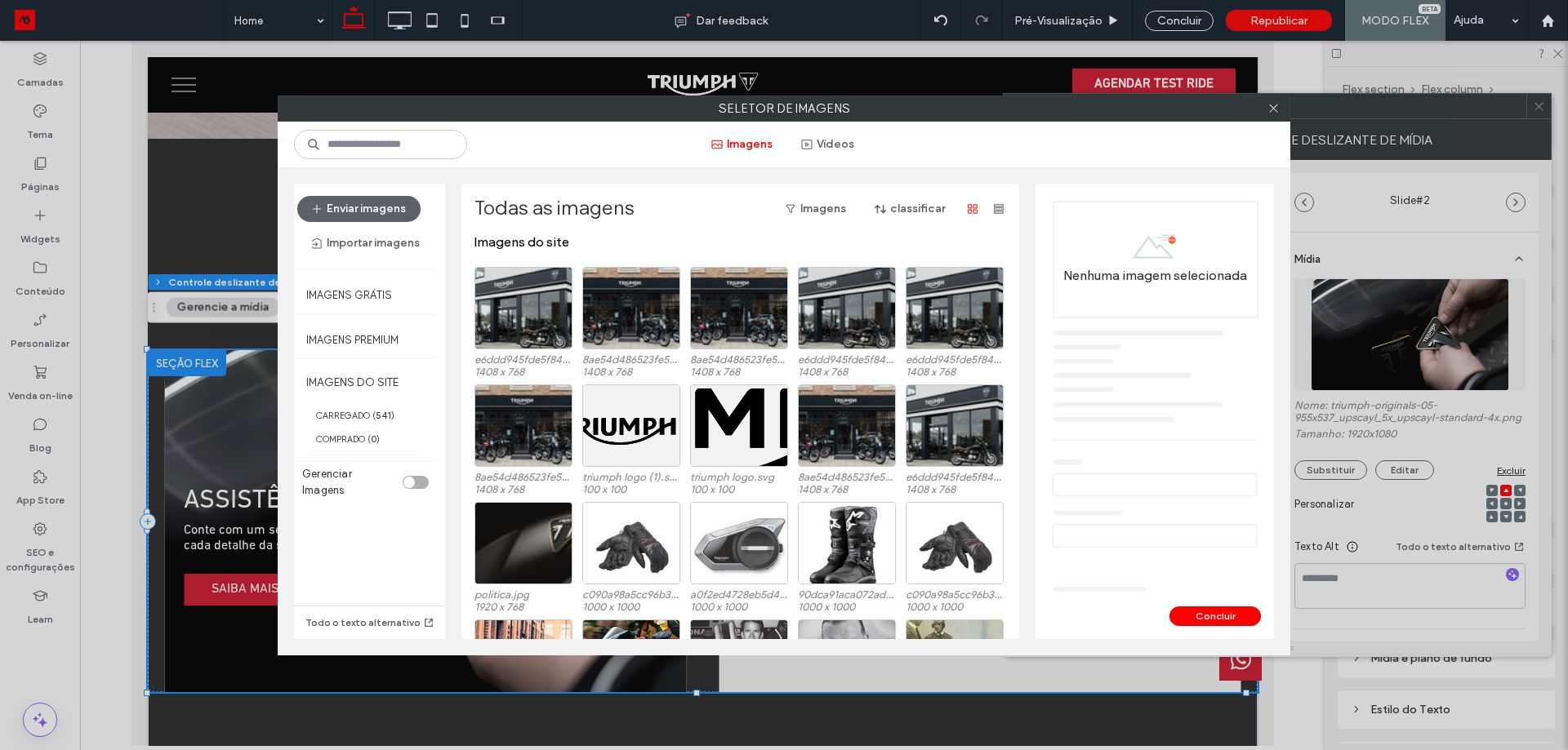
scroll to position [0, 0]
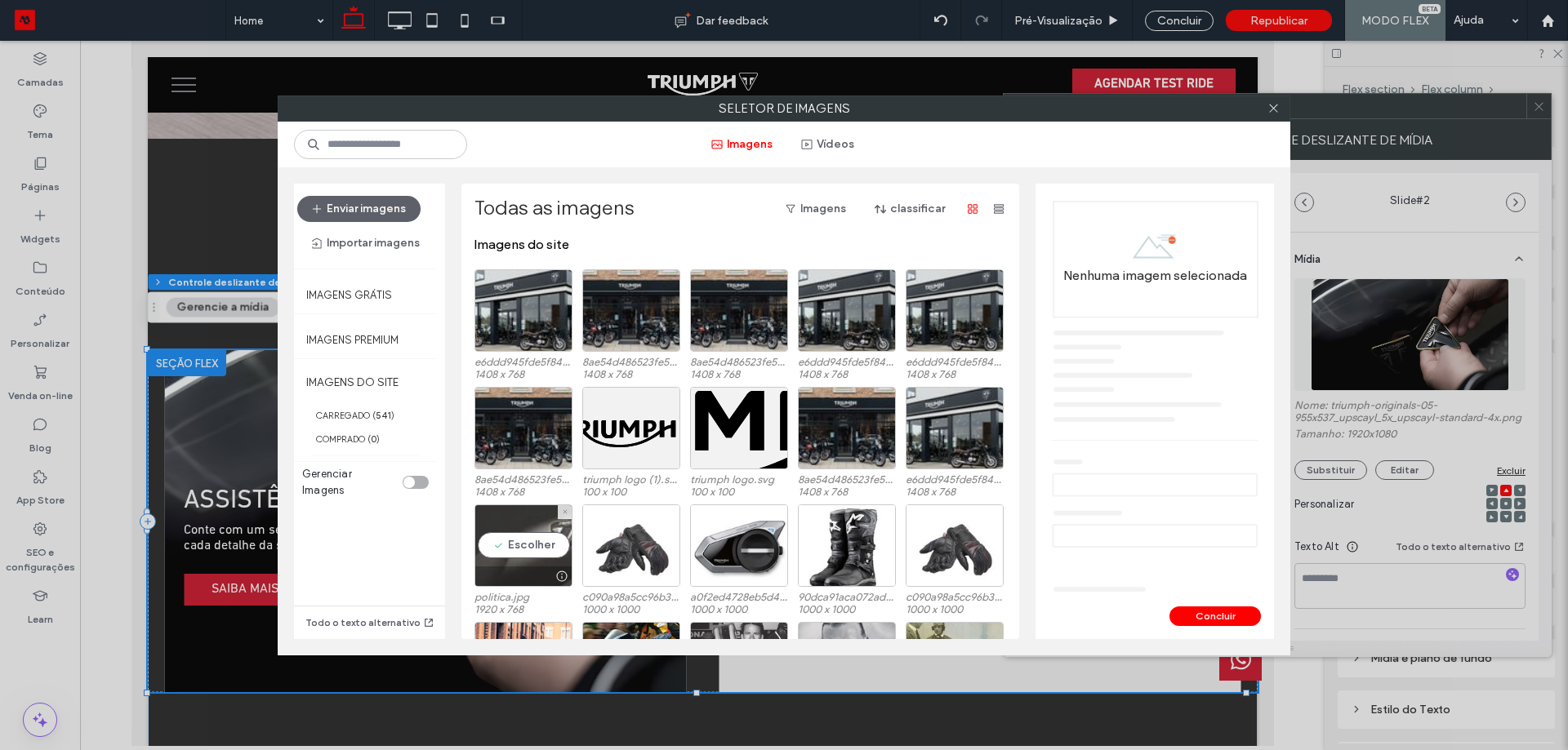
click at [529, 541] on div "Escolher" at bounding box center [523, 545] width 98 height 83
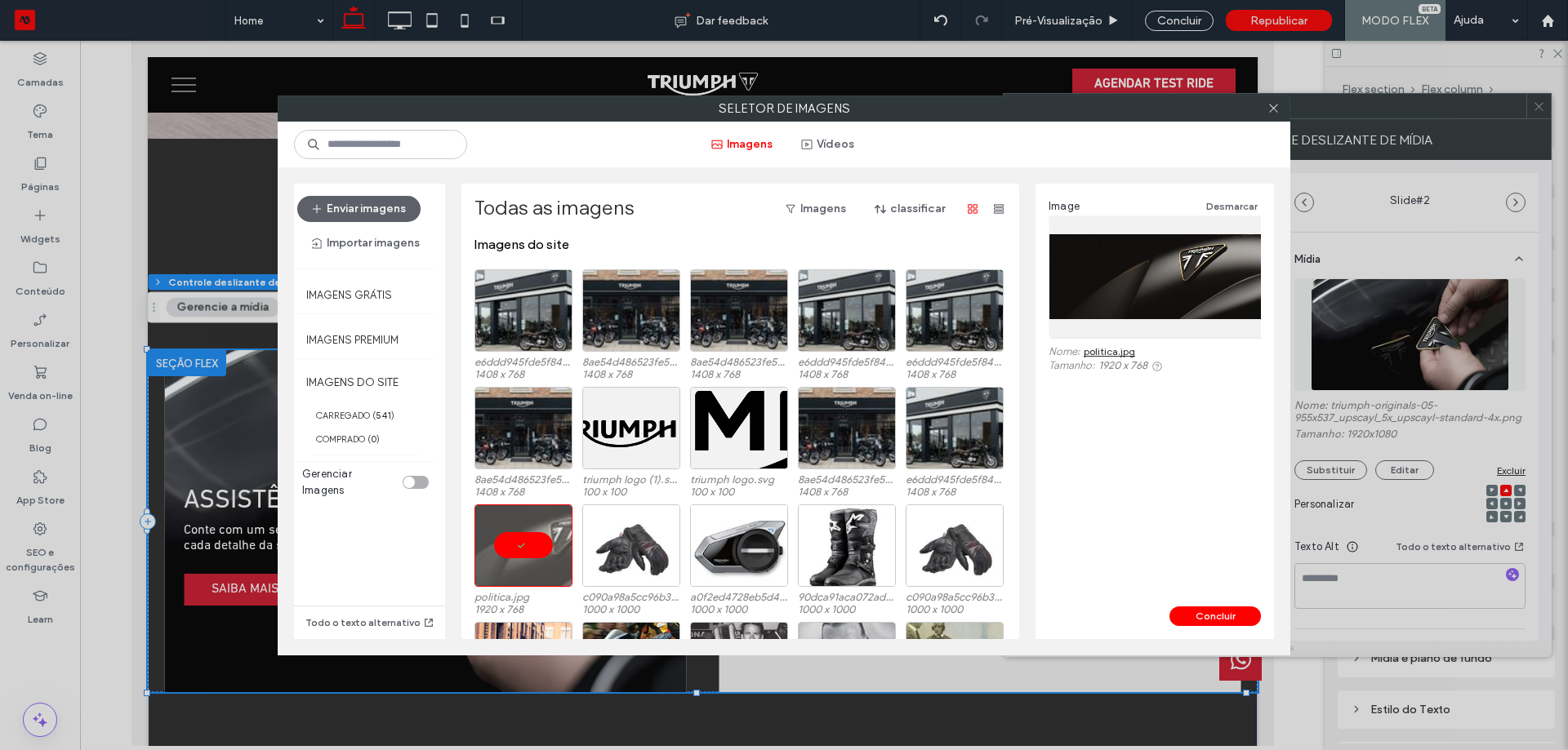
drag, startPoint x: 1227, startPoint y: 621, endPoint x: 1203, endPoint y: 626, distance: 24.5
click at [1227, 620] on button "Concluir" at bounding box center [1214, 616] width 91 height 20
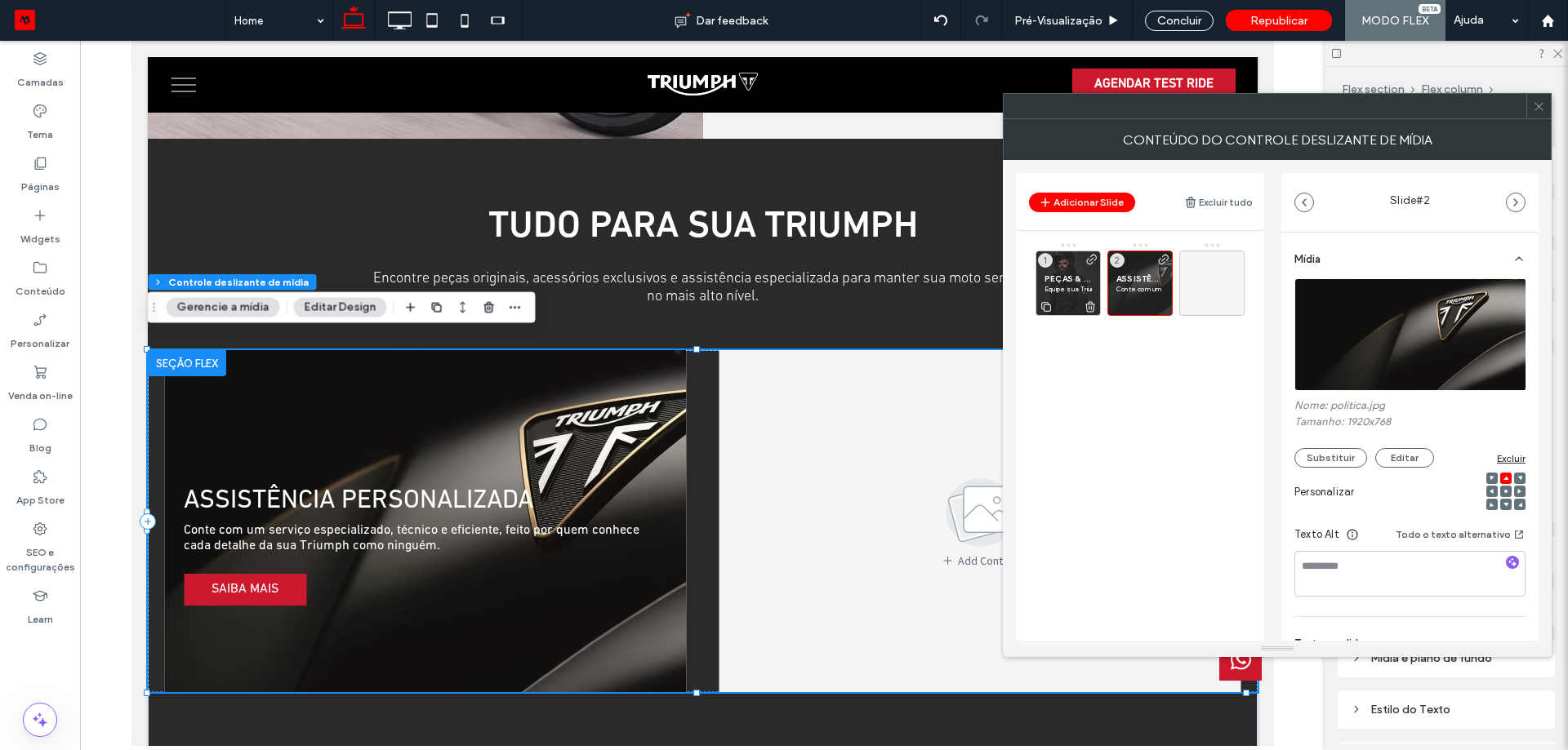
click at [1083, 280] on span "PEÇAS & ACESSÓRIOS" at bounding box center [1068, 279] width 48 height 10
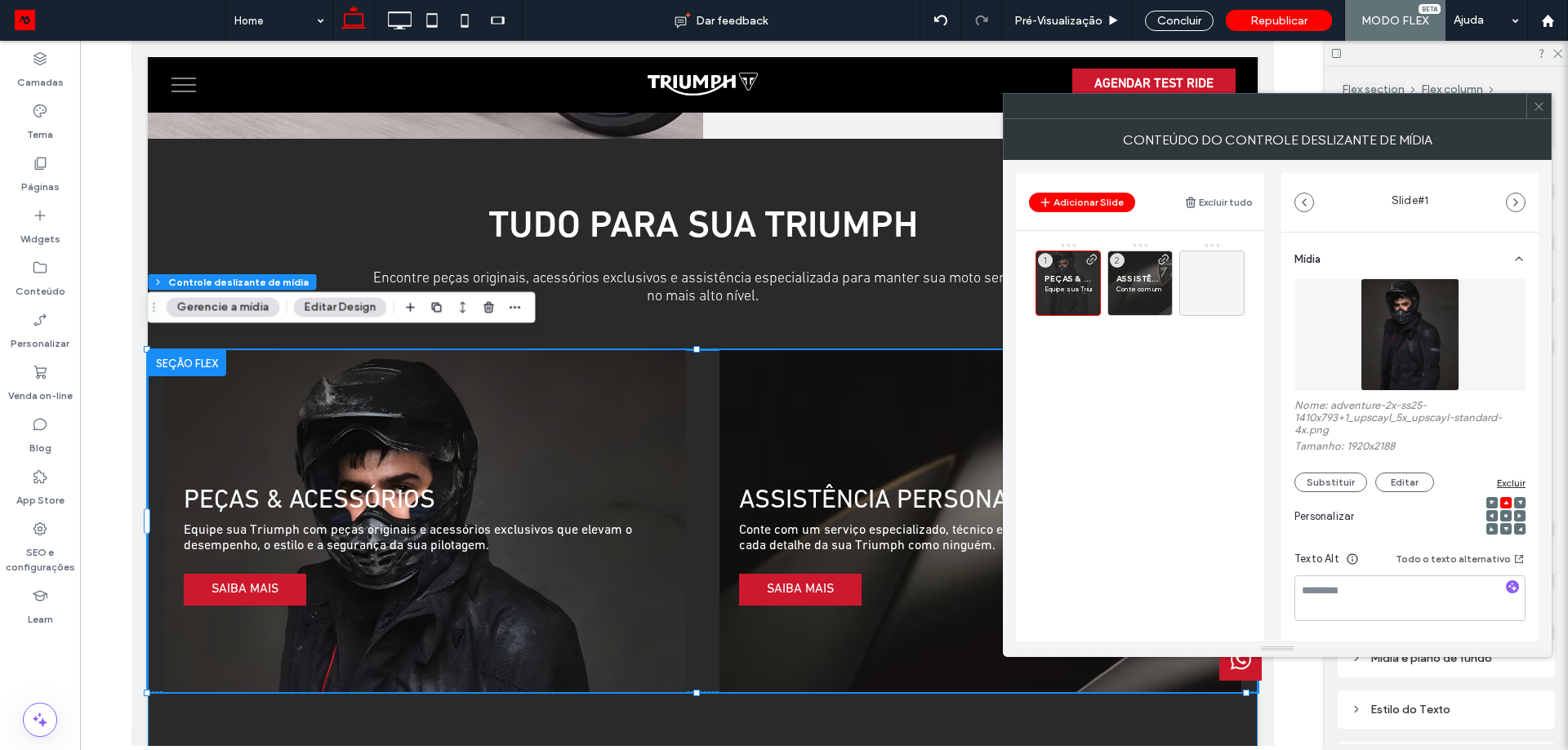
click at [850, 692] on div "PEÇAS & ACESSÓRIOS Equipe sua Triumph com peças originais e acessórios exclusiv…" at bounding box center [701, 554] width 1109 height 408
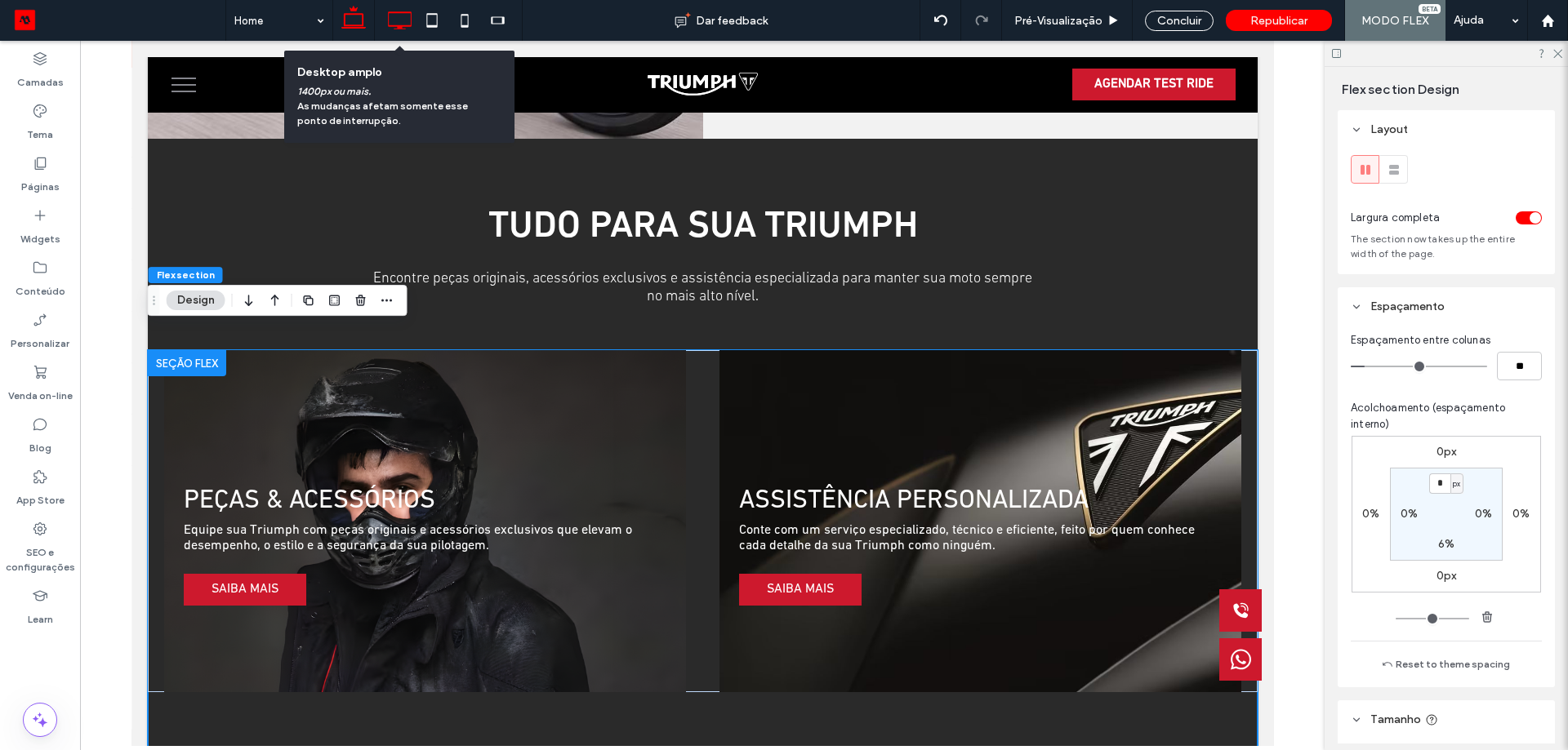
click at [414, 22] on icon at bounding box center [399, 20] width 32 height 32
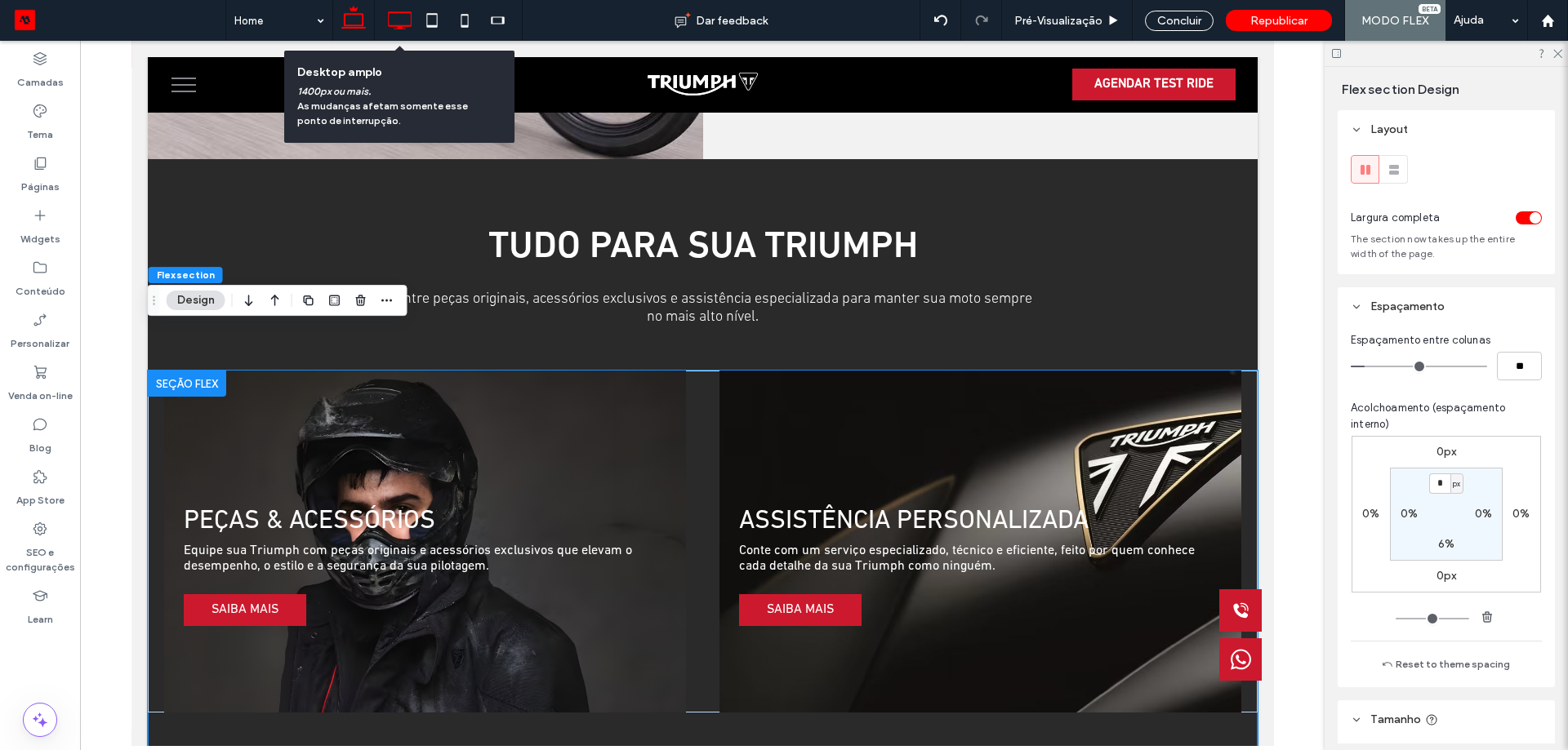
type input "*"
type input "***"
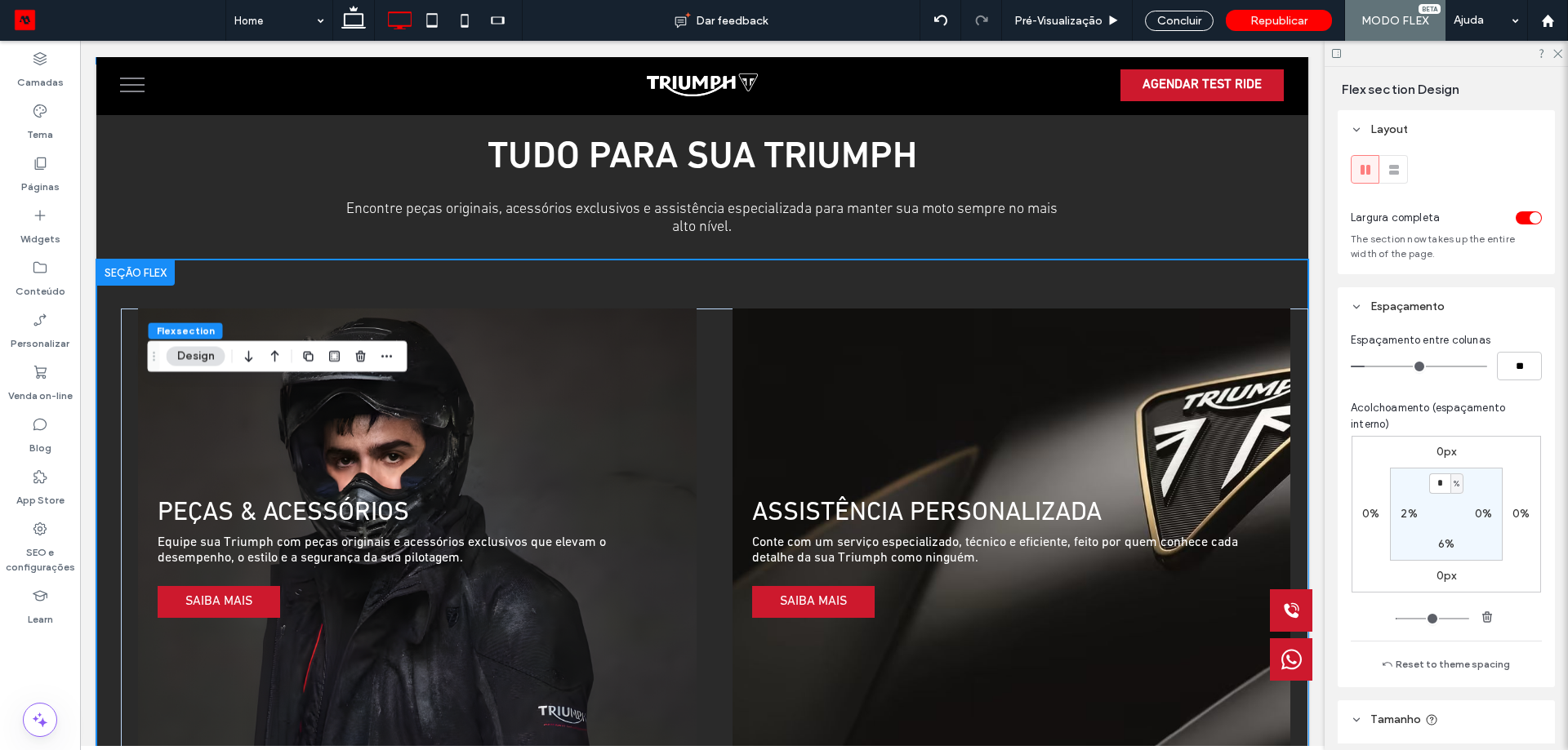
scroll to position [2482, 0]
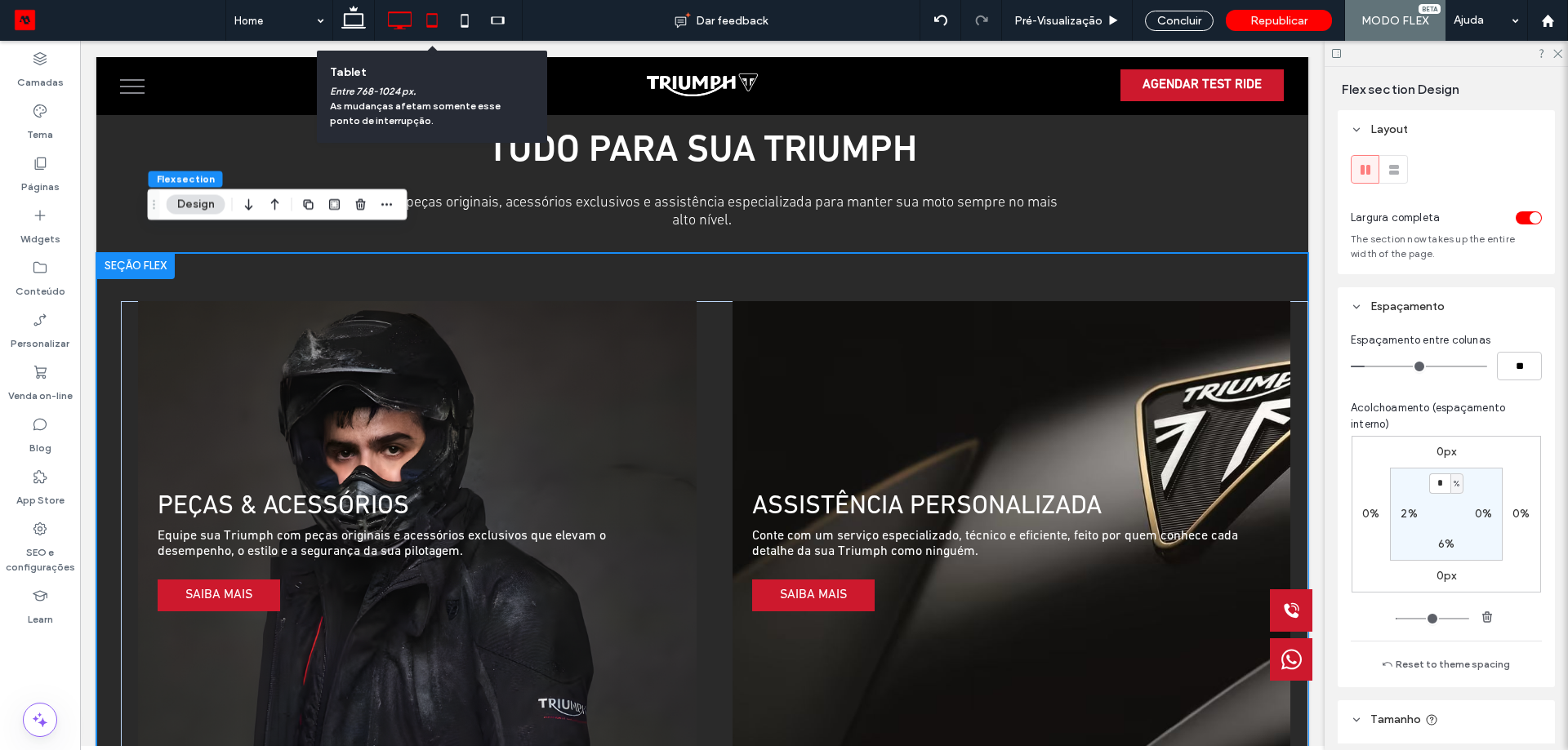
click at [431, 20] on icon at bounding box center [431, 20] width 32 height 32
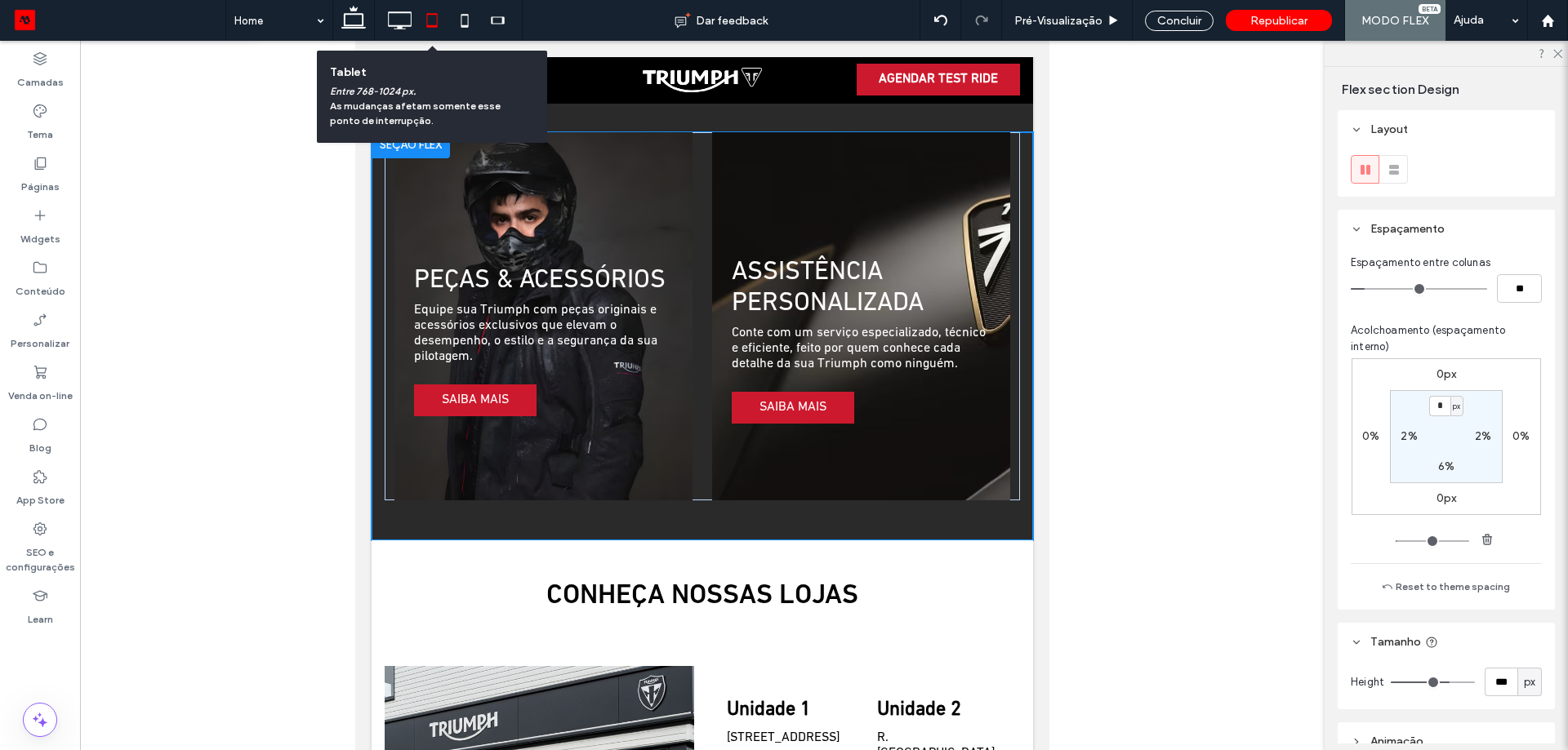
type input "*"
type input "***"
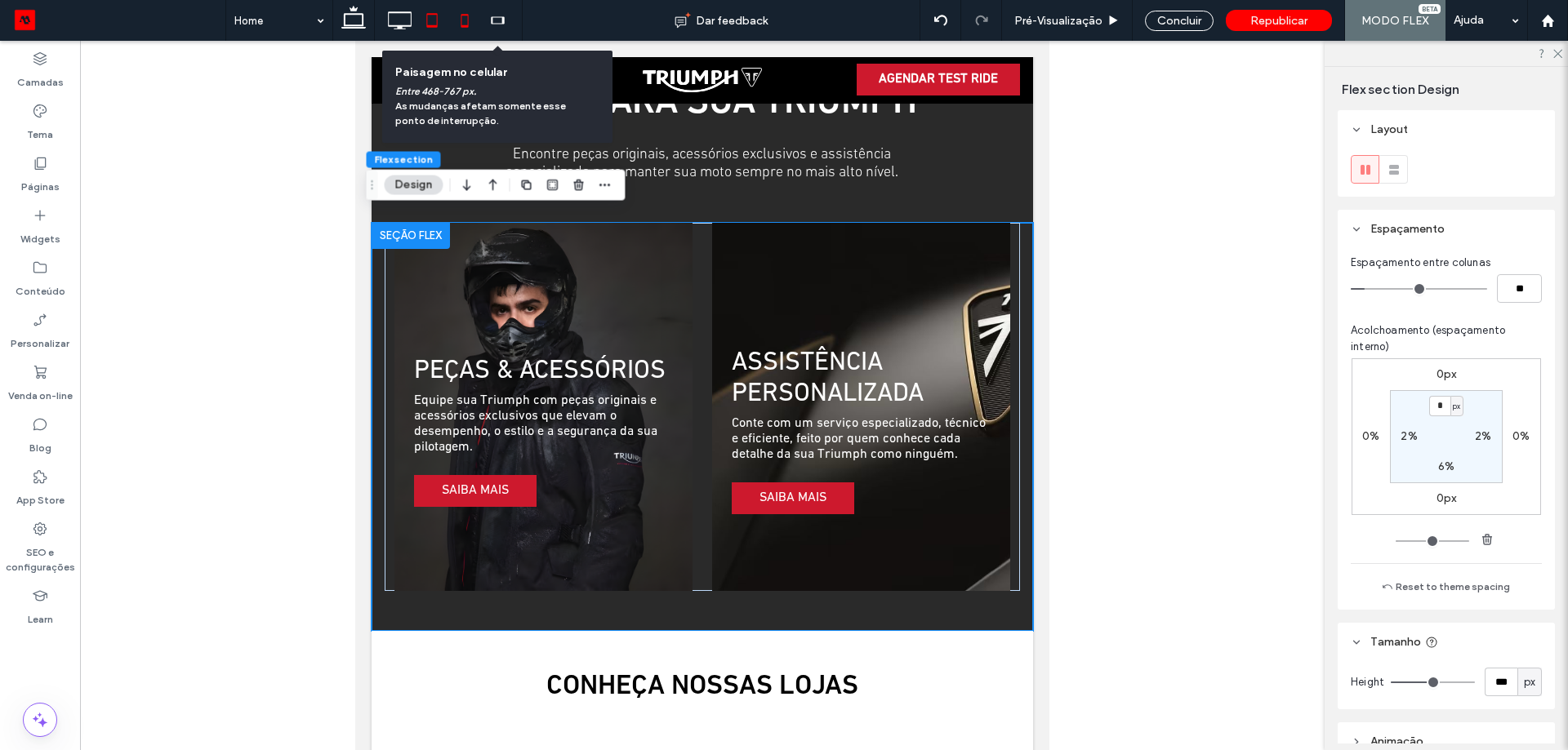
click at [472, 19] on icon at bounding box center [465, 20] width 32 height 32
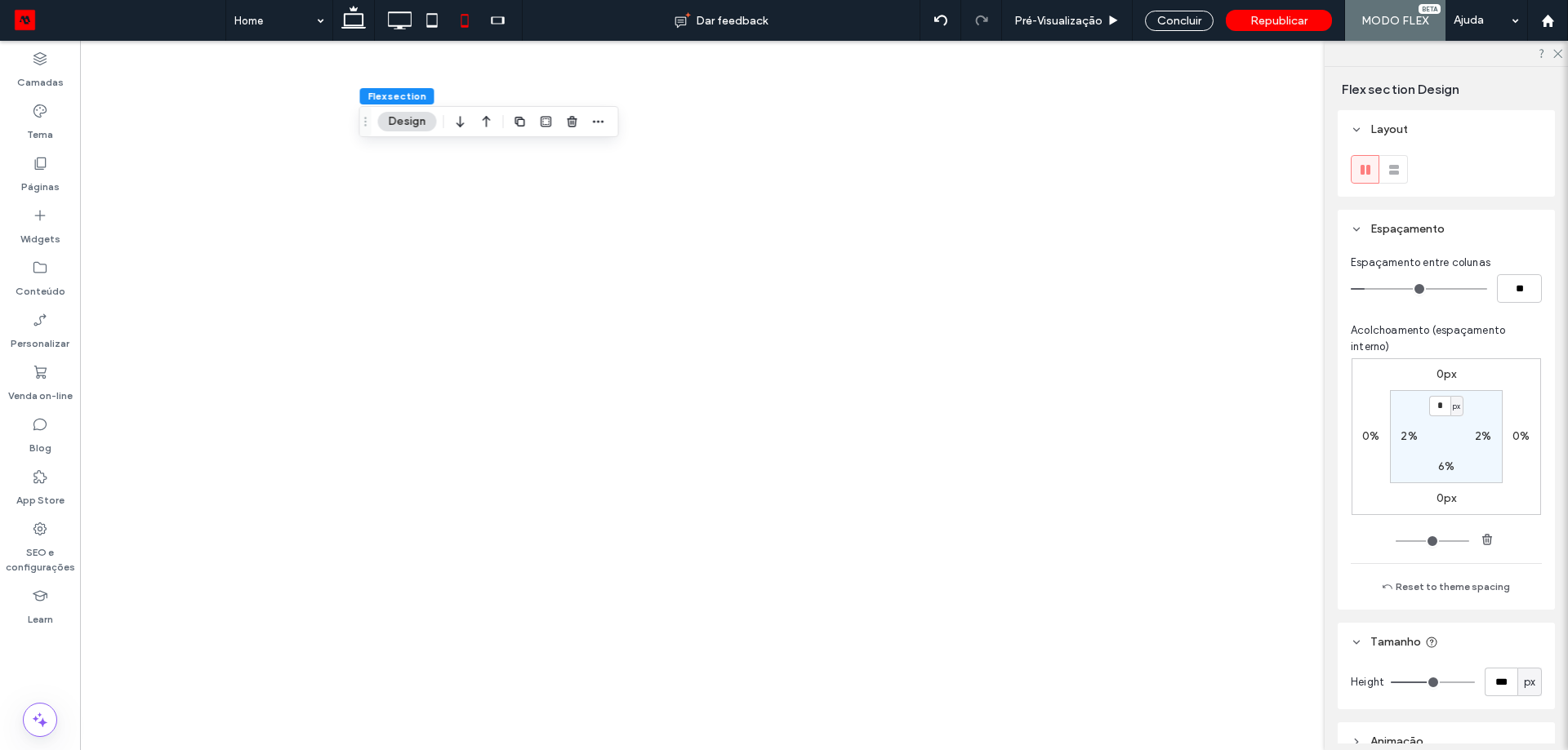
scroll to position [0, 0]
type input "*"
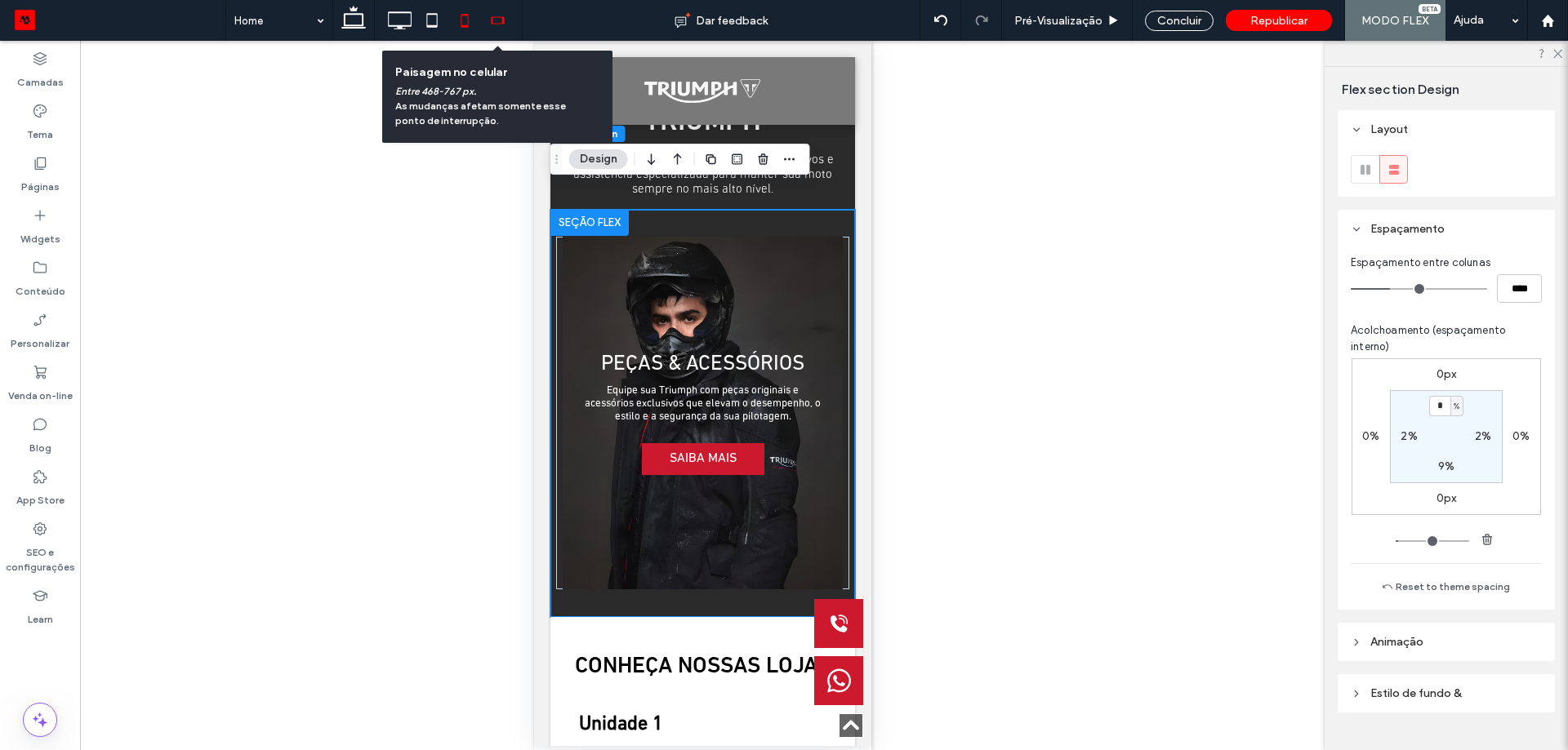
click at [491, 26] on icon at bounding box center [497, 20] width 32 height 32
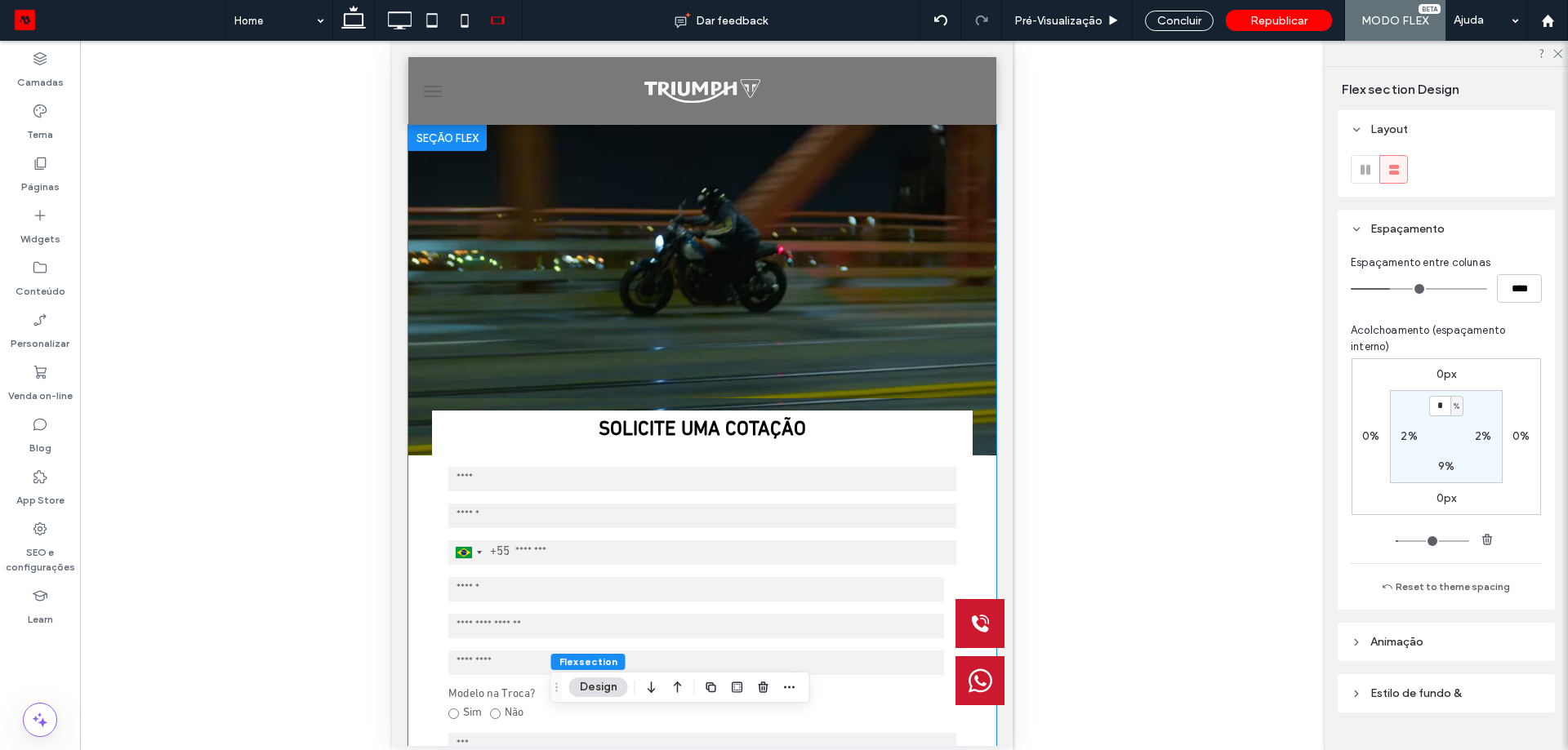
click at [547, 176] on video at bounding box center [702, 262] width 587 height 274
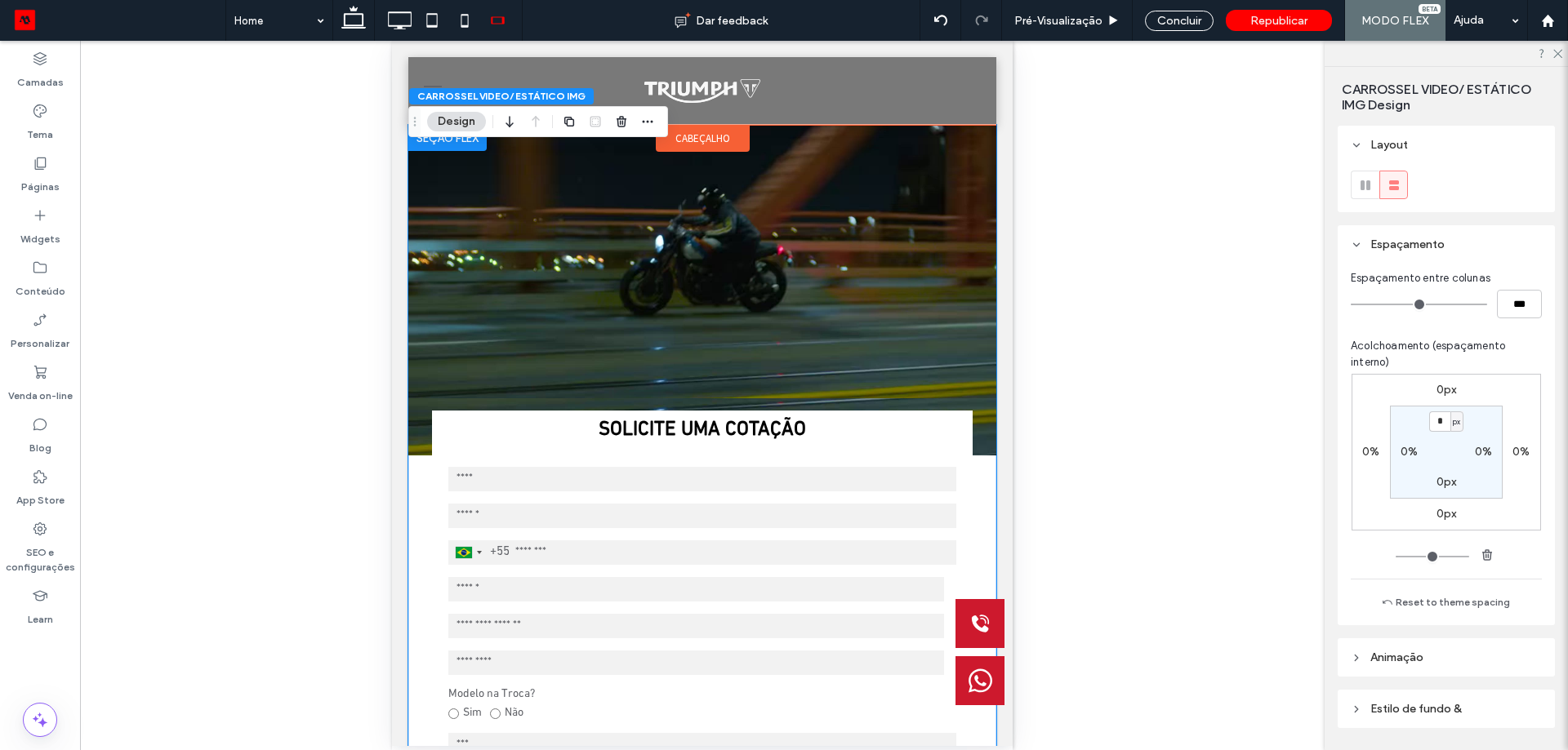
click at [682, 131] on span "cabeçalho" at bounding box center [703, 138] width 55 height 14
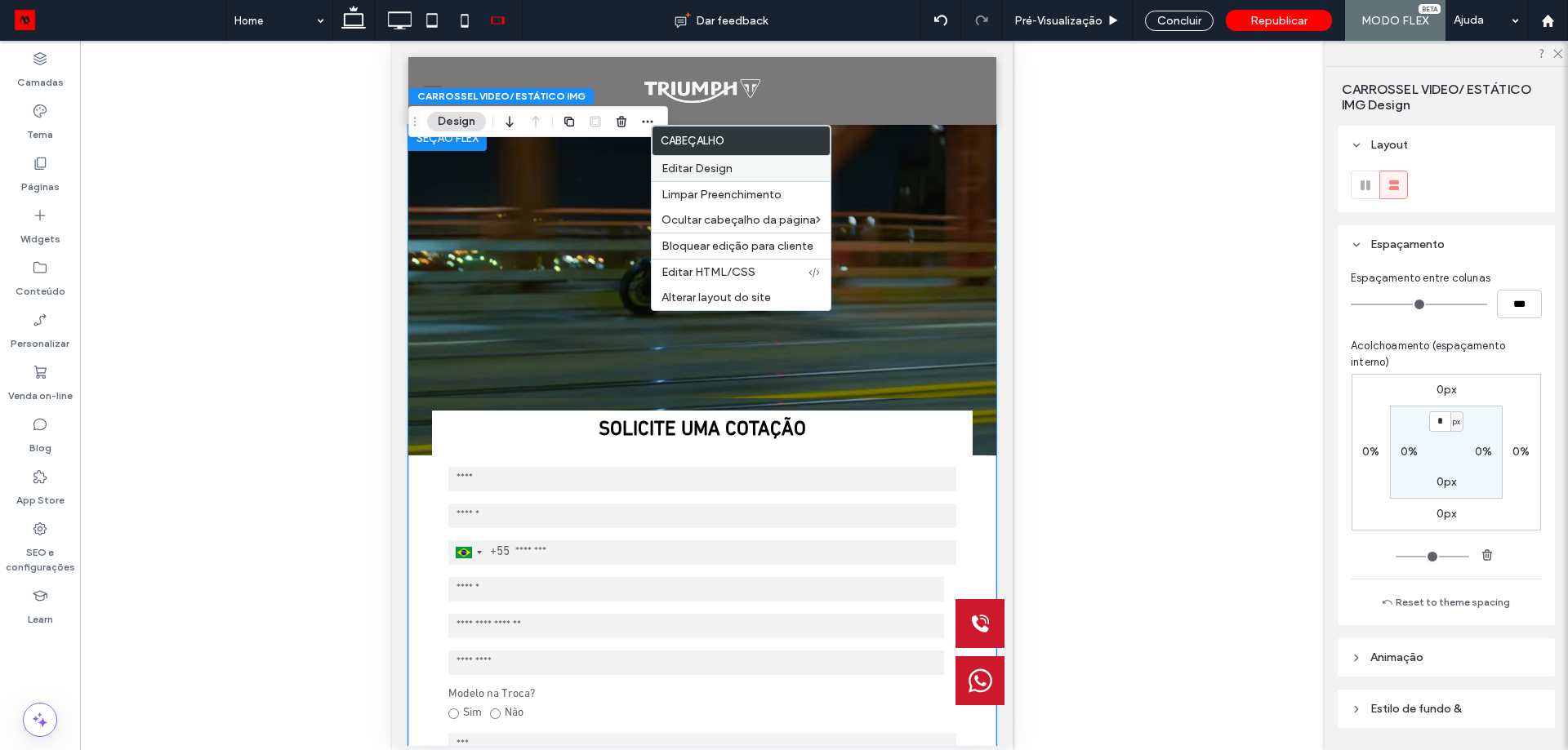
click at [685, 166] on span "Editar Design" at bounding box center [697, 169] width 71 height 14
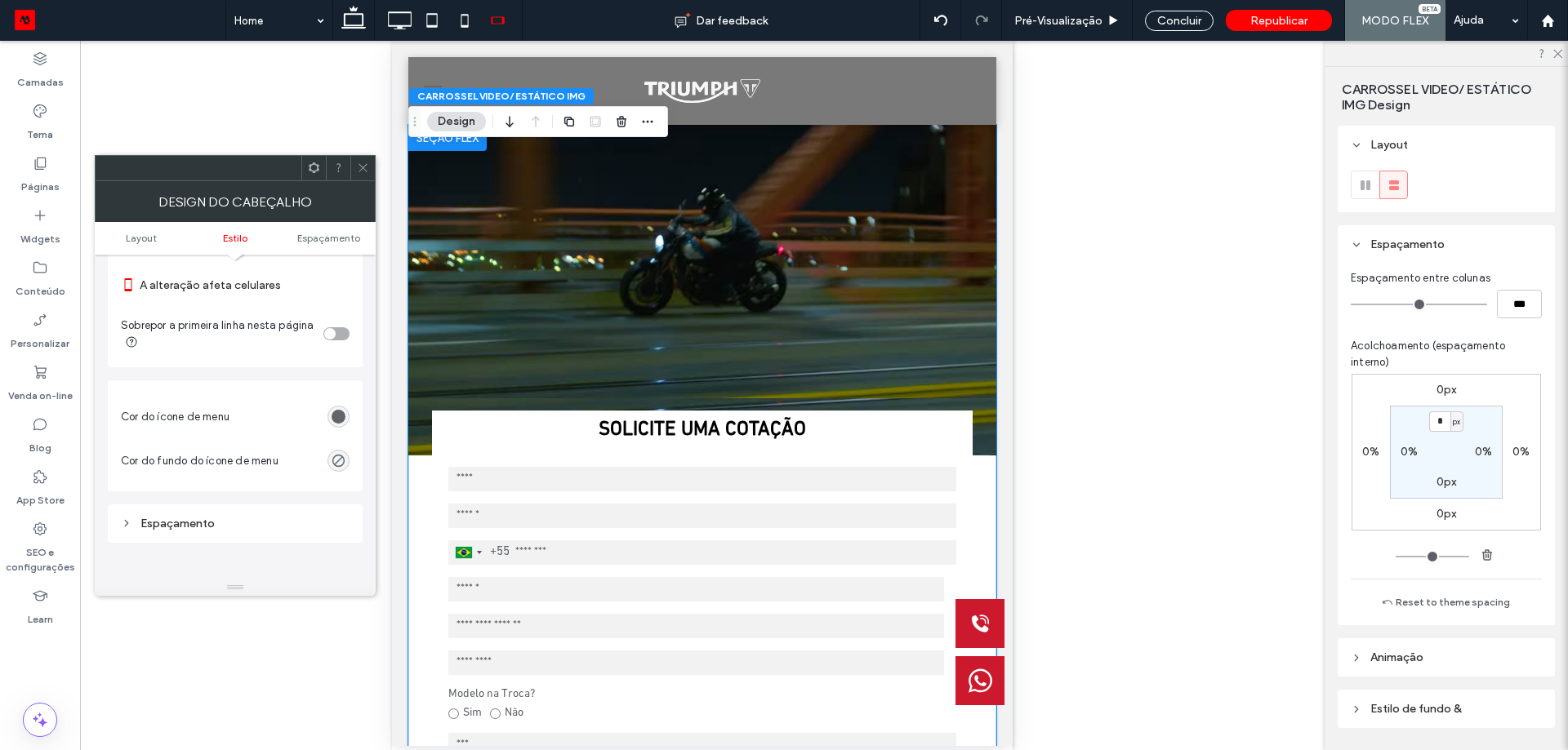
scroll to position [735, 0]
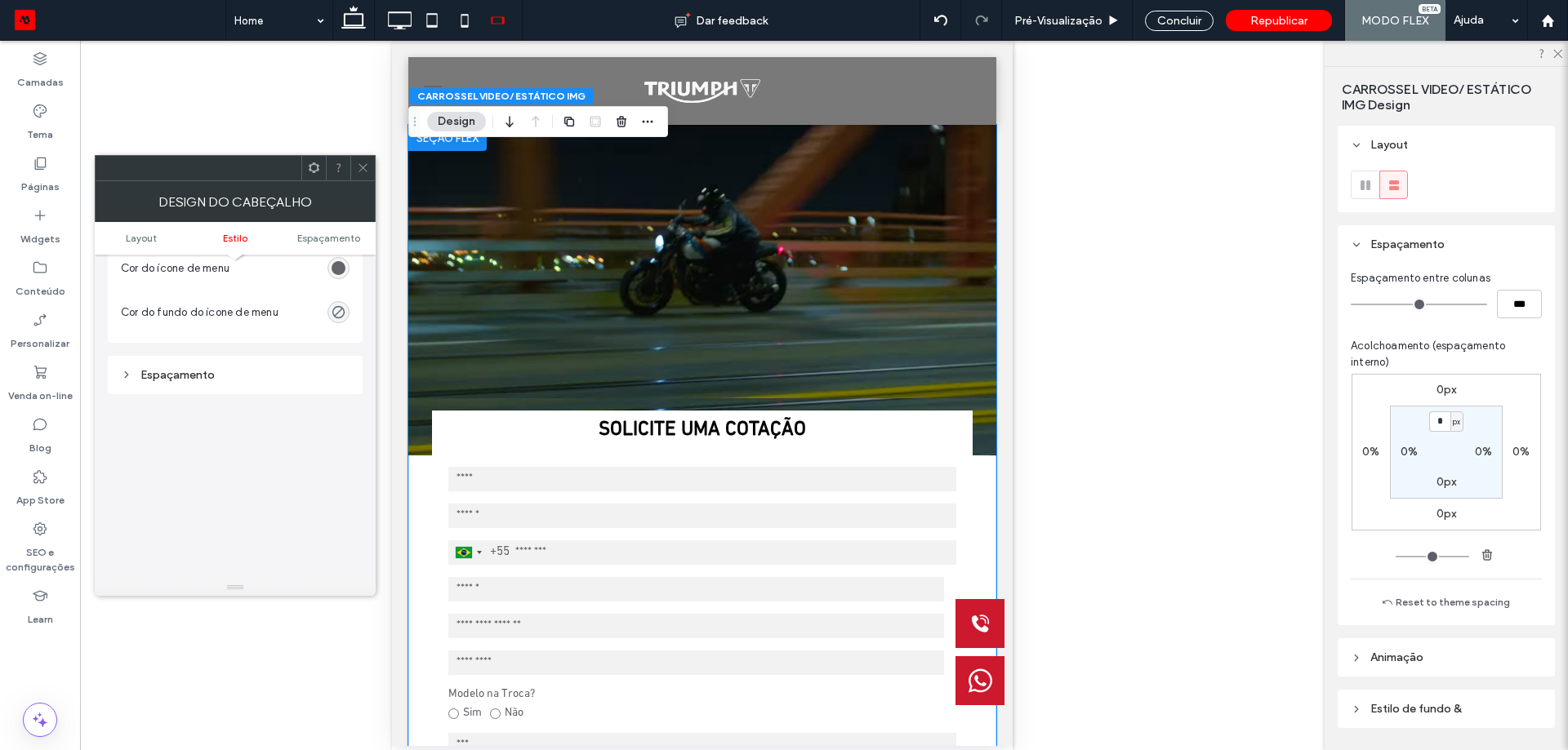
click at [369, 182] on div "Design do cabeçalho" at bounding box center [234, 202] width 281 height 41
click at [367, 167] on icon at bounding box center [362, 167] width 12 height 12
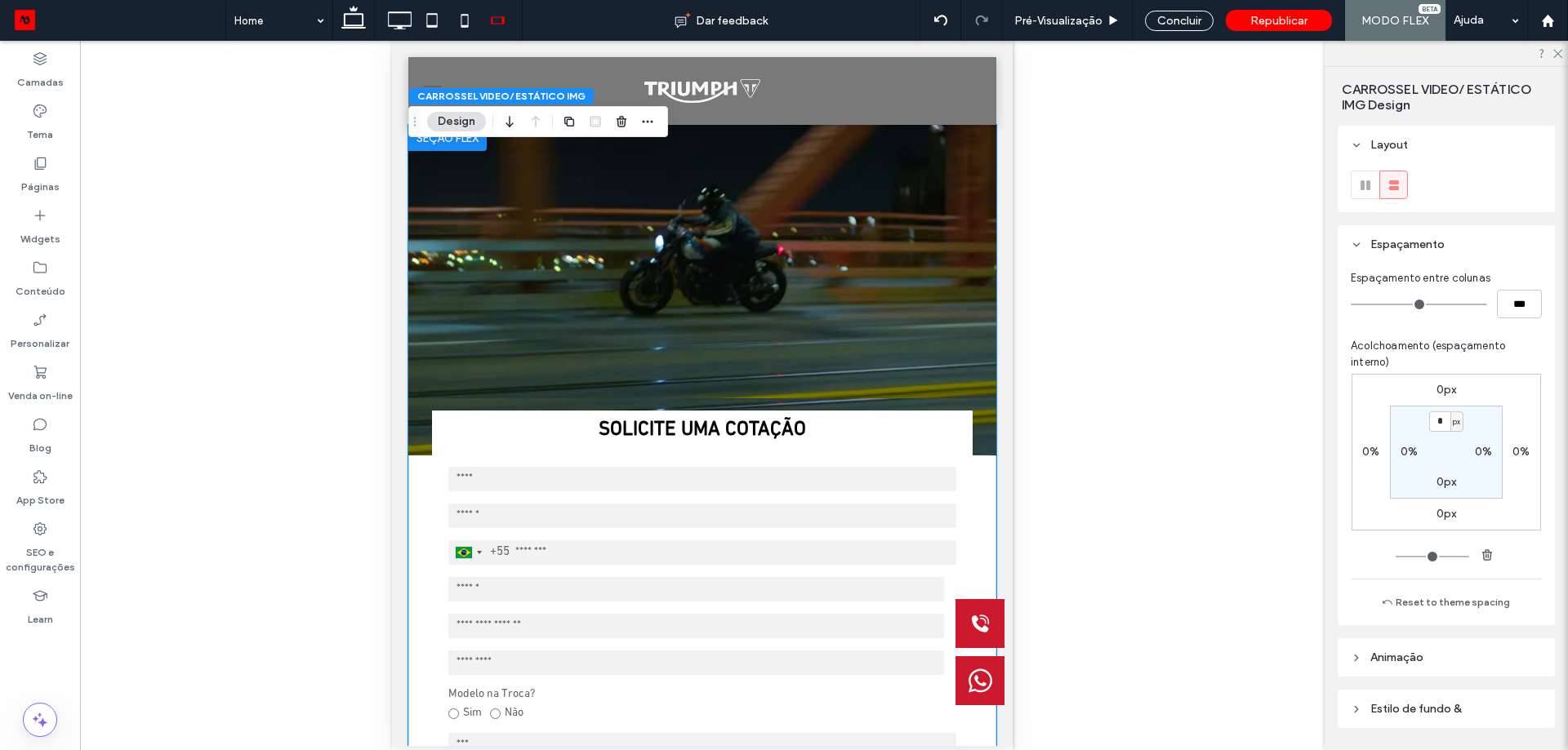
click at [395, 25] on icon at bounding box center [399, 20] width 32 height 32
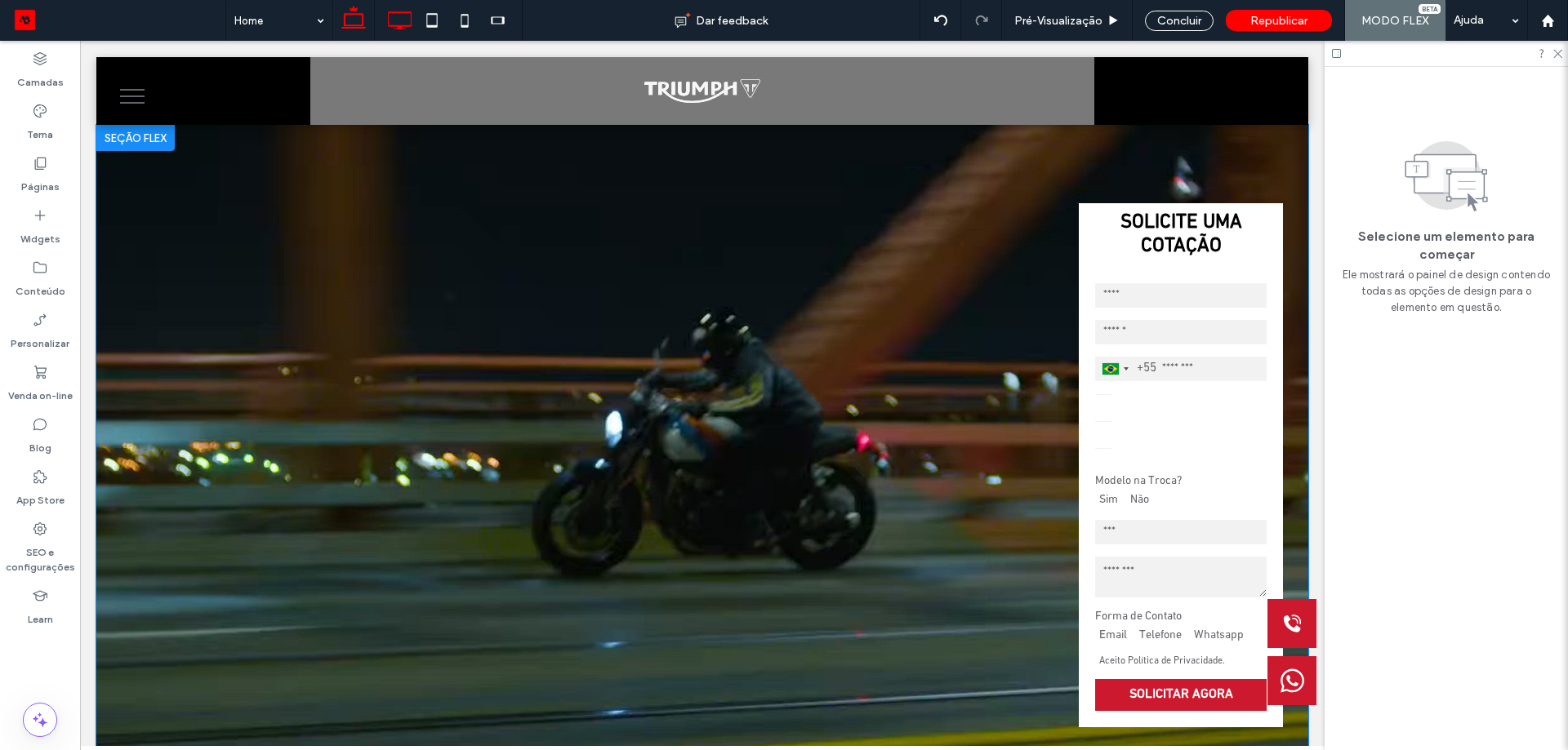
click at [363, 23] on use at bounding box center [353, 17] width 25 height 23
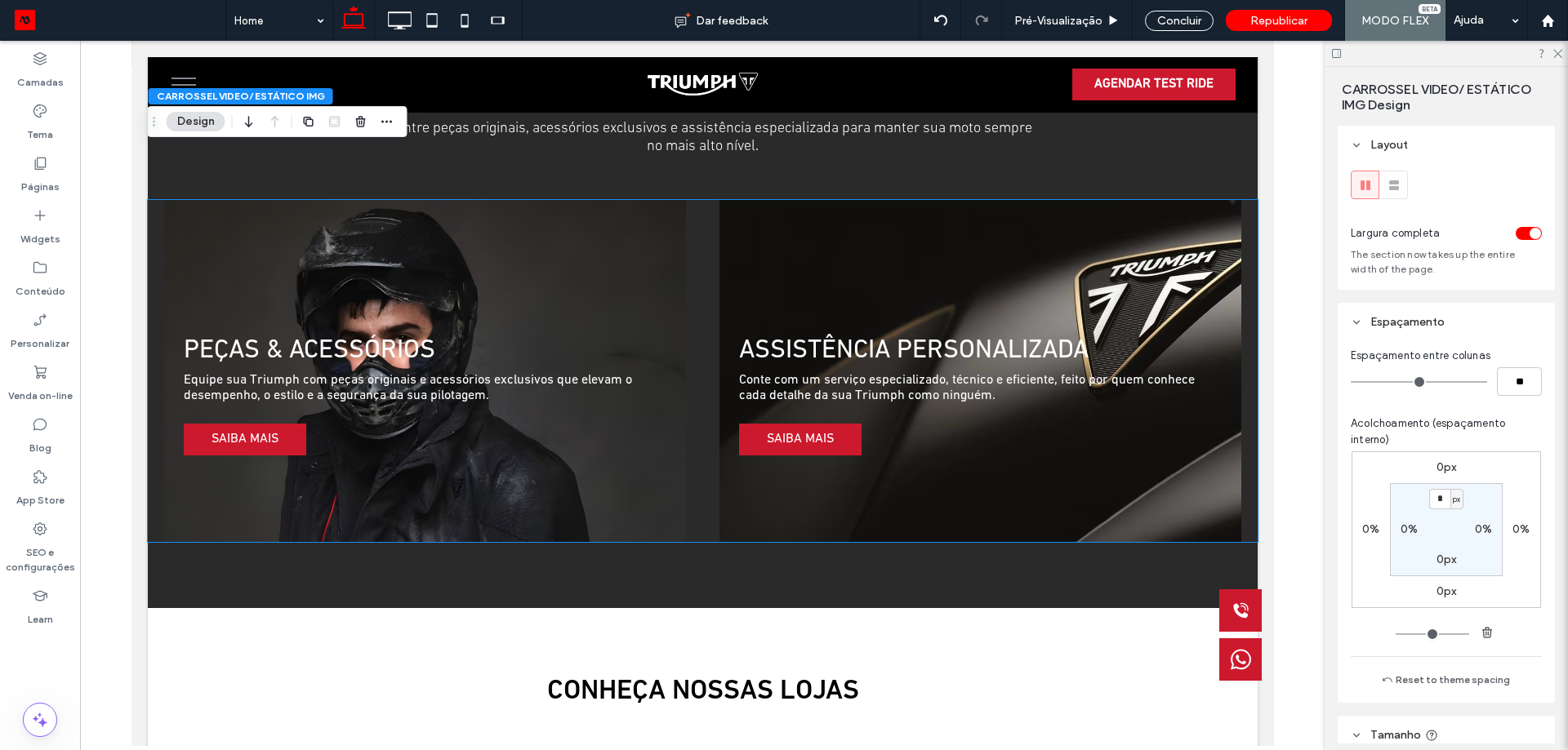
scroll to position [2285, 0]
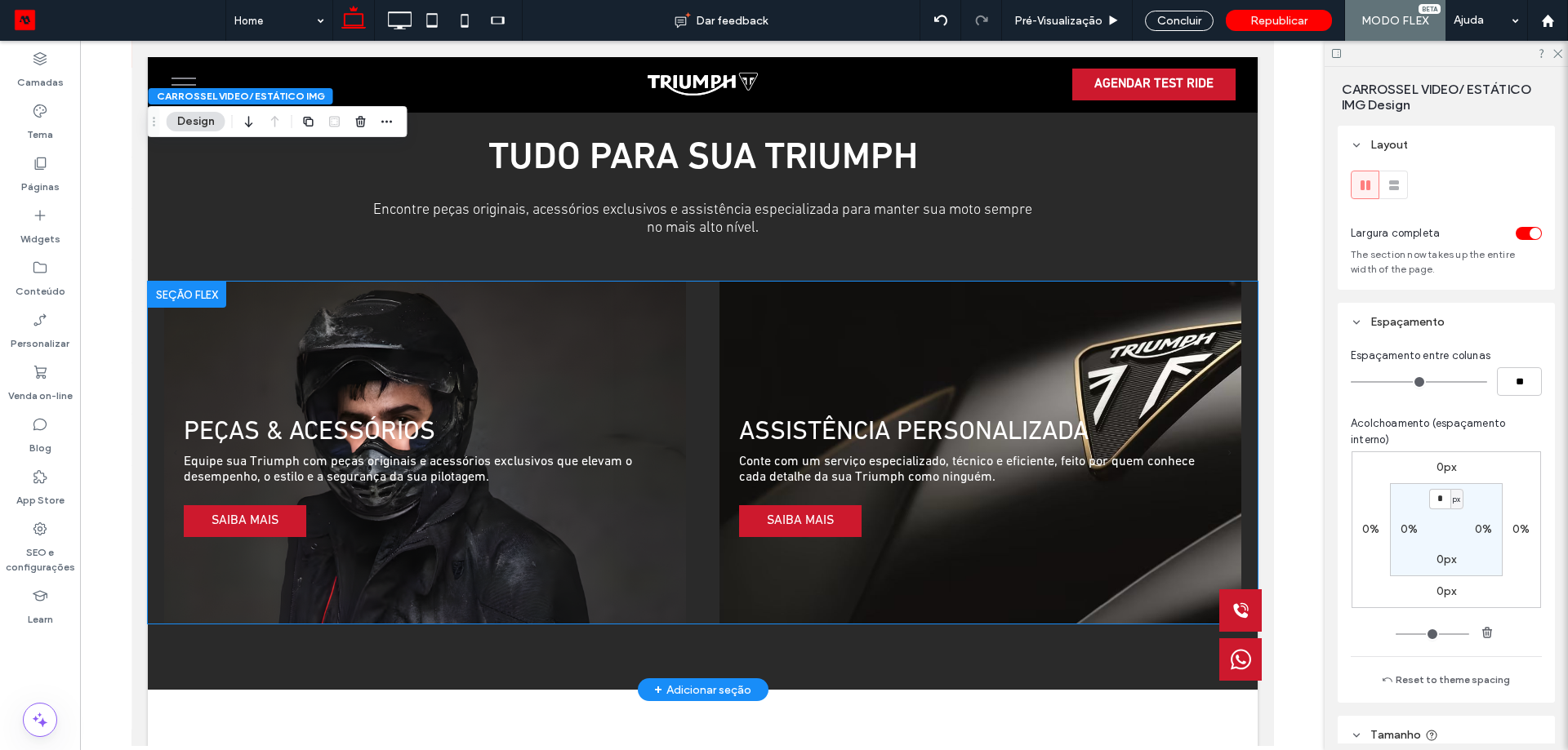
click at [1040, 454] on p "Conte com um serviço especializado, técnico e eficiente, feito por quem conhece…" at bounding box center [980, 470] width 483 height 31
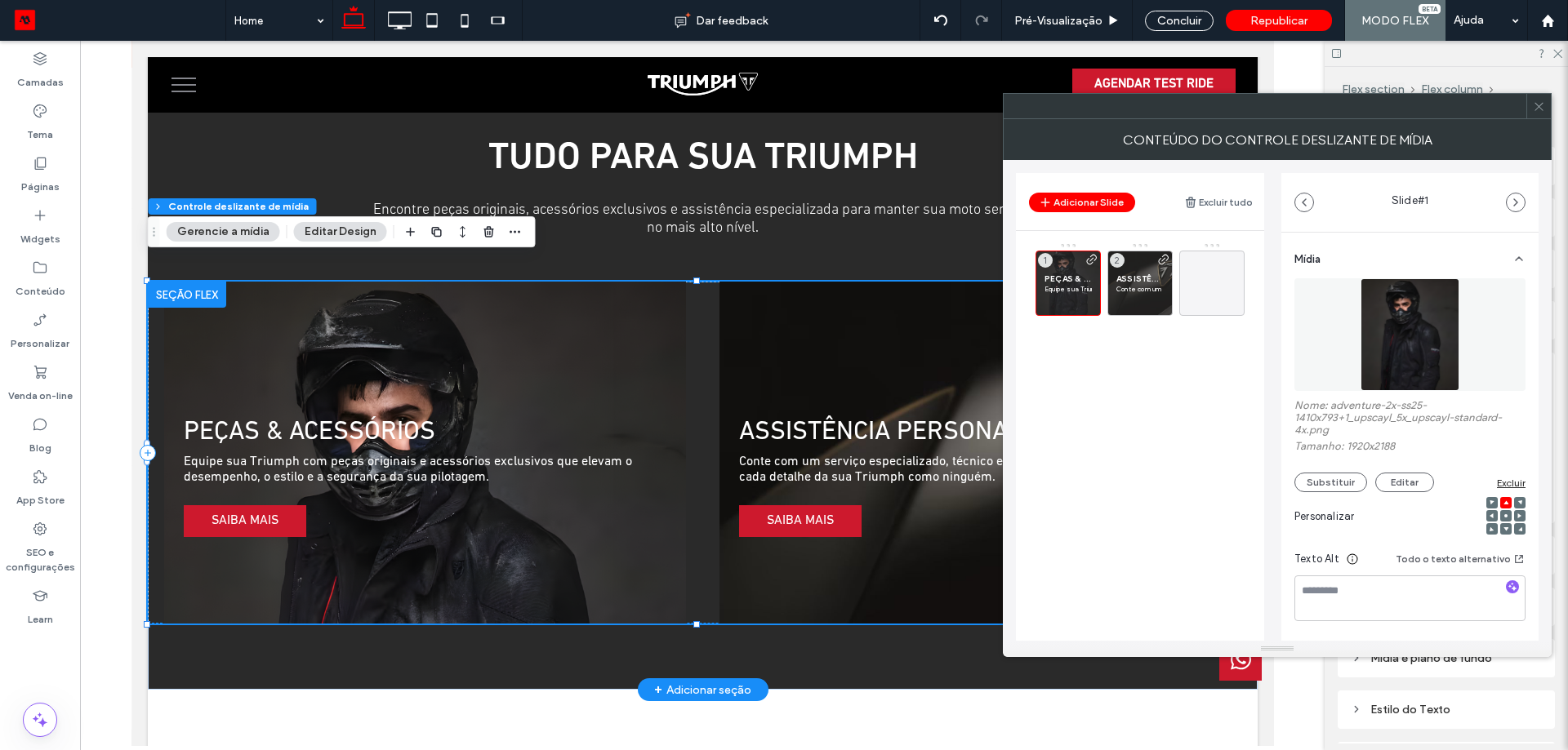
click at [1548, 108] on div at bounding box center [1538, 106] width 25 height 25
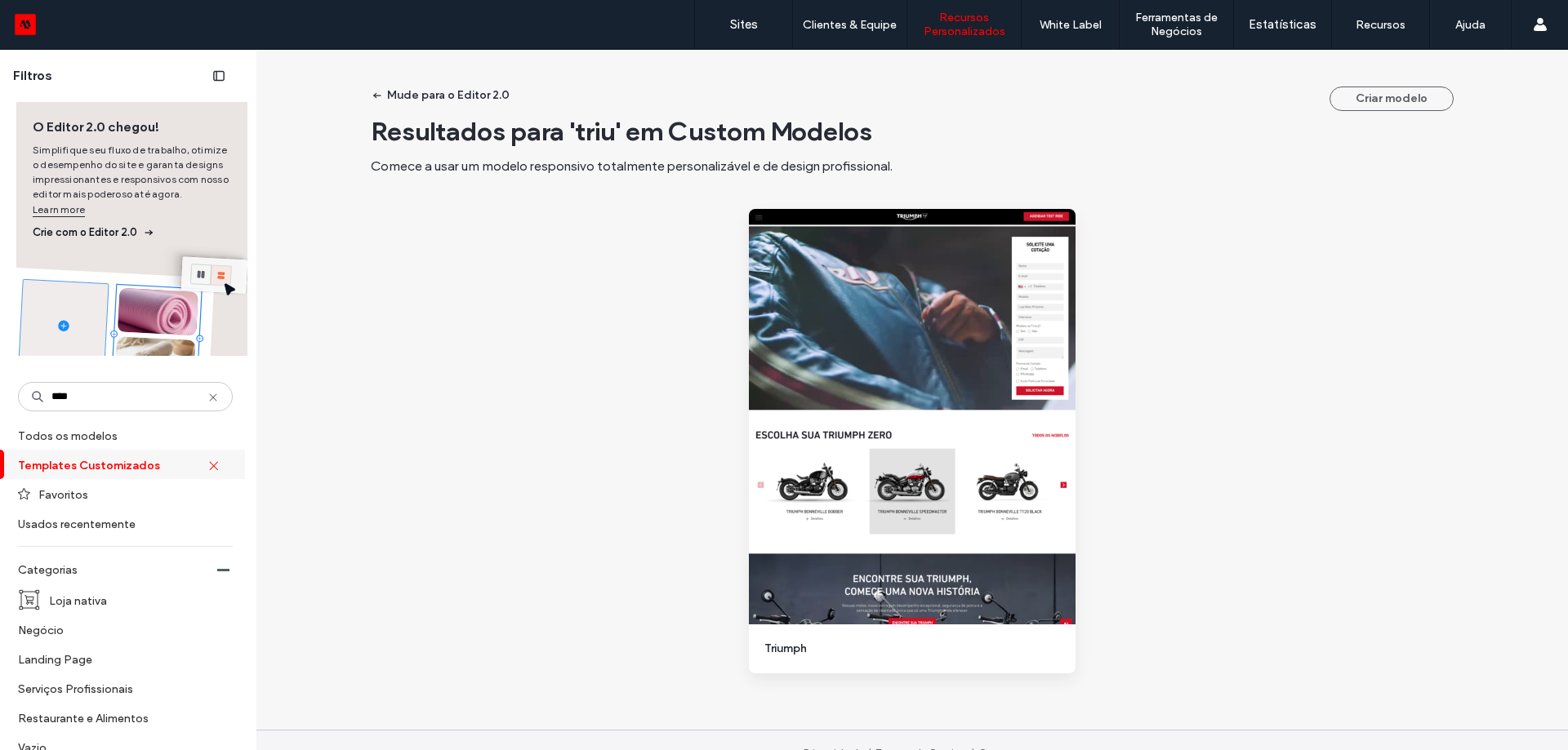
type input "****"
